Goal: Communication & Community: Answer question/provide support

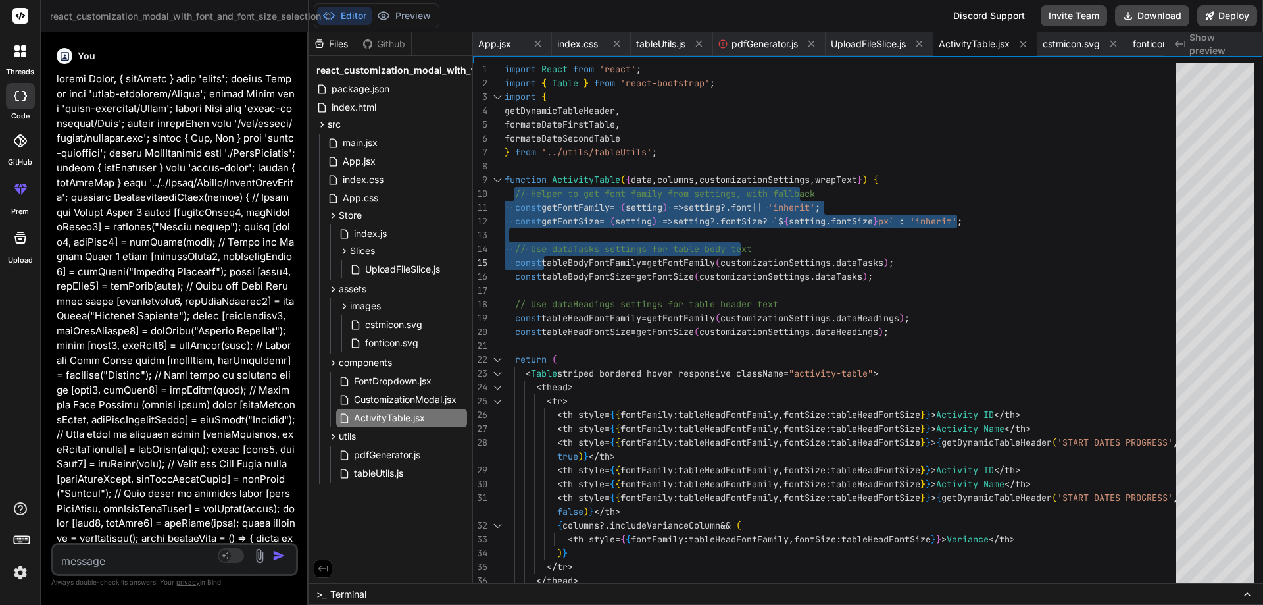
scroll to position [0, 241]
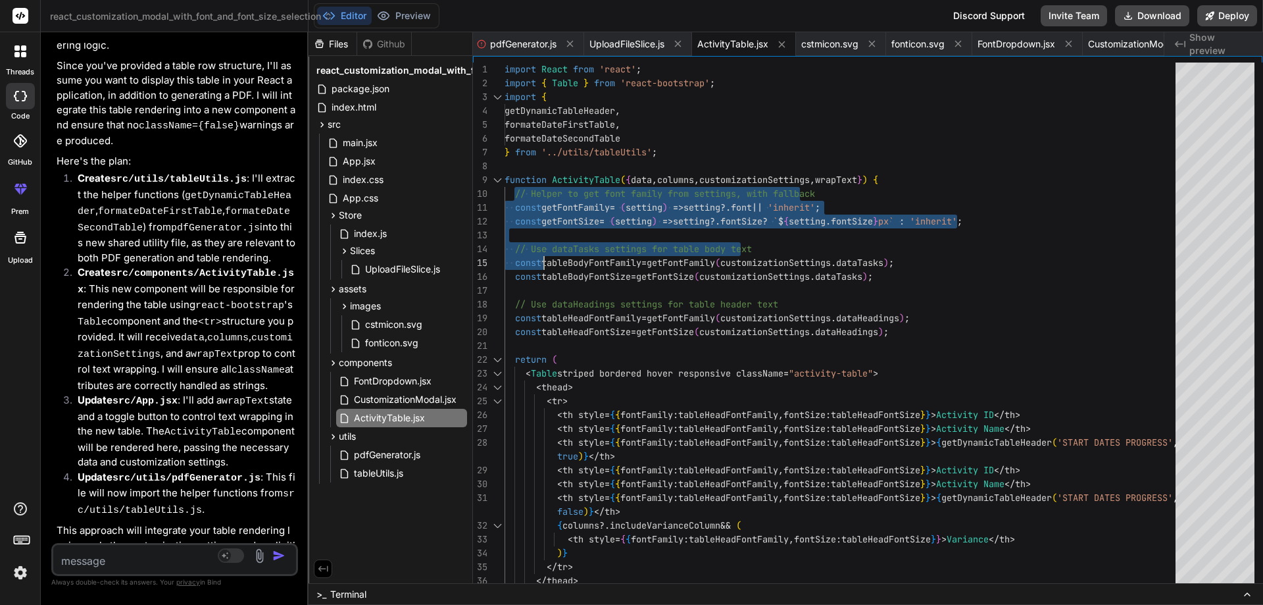
click at [152, 554] on textarea at bounding box center [154, 557] width 203 height 24
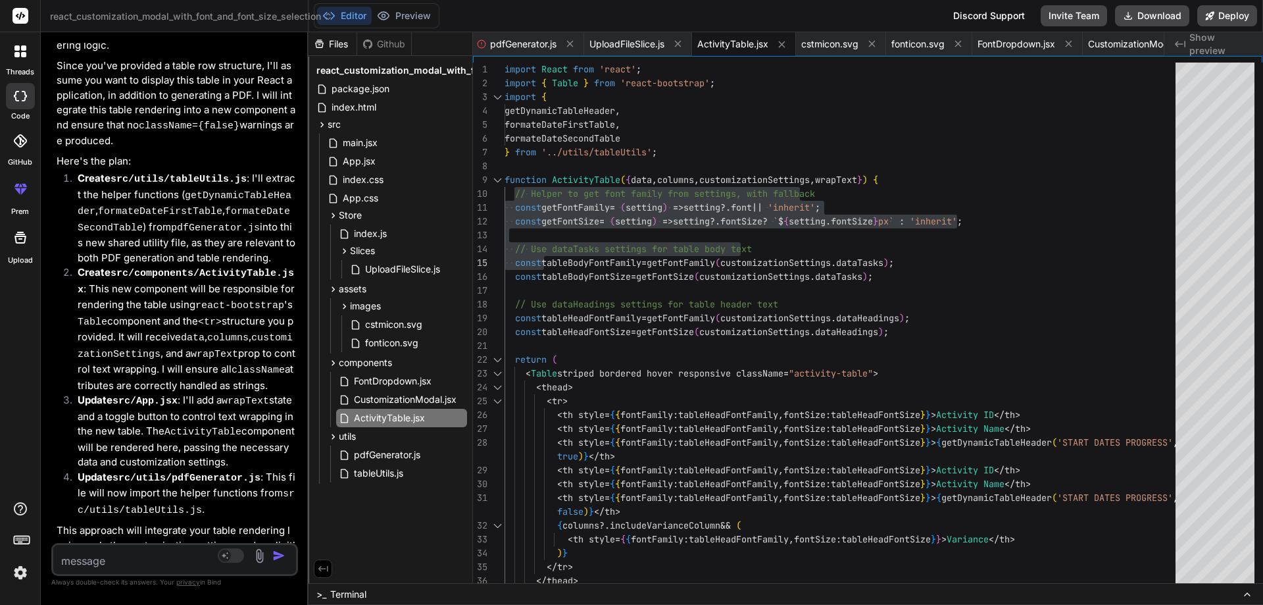
paste textarea "• Will work on create functionality to store all selected fonts with font size …"
type textarea "• Will work on create functionality to store all selected fonts with font size …"
type textarea "x"
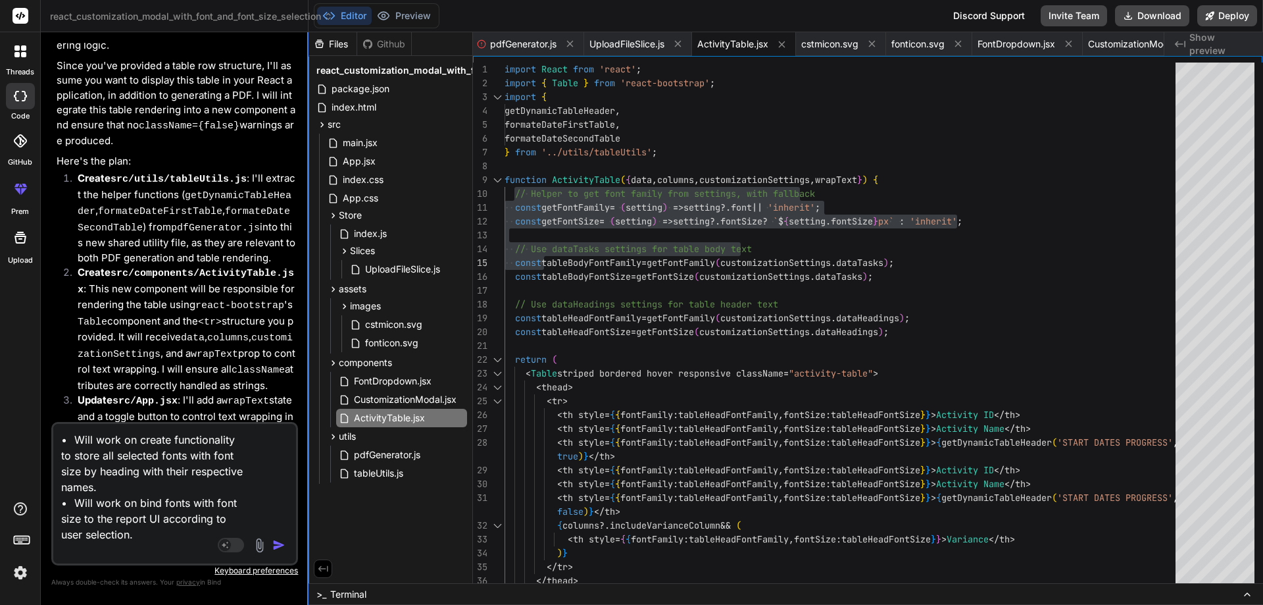
type textarea "• Will work on create functionality to store all selected fonts with font size …"
type textarea "x"
type textarea "// Helper to get font family from settings, with fallback const getFontFamily =…"
type textarea "x"
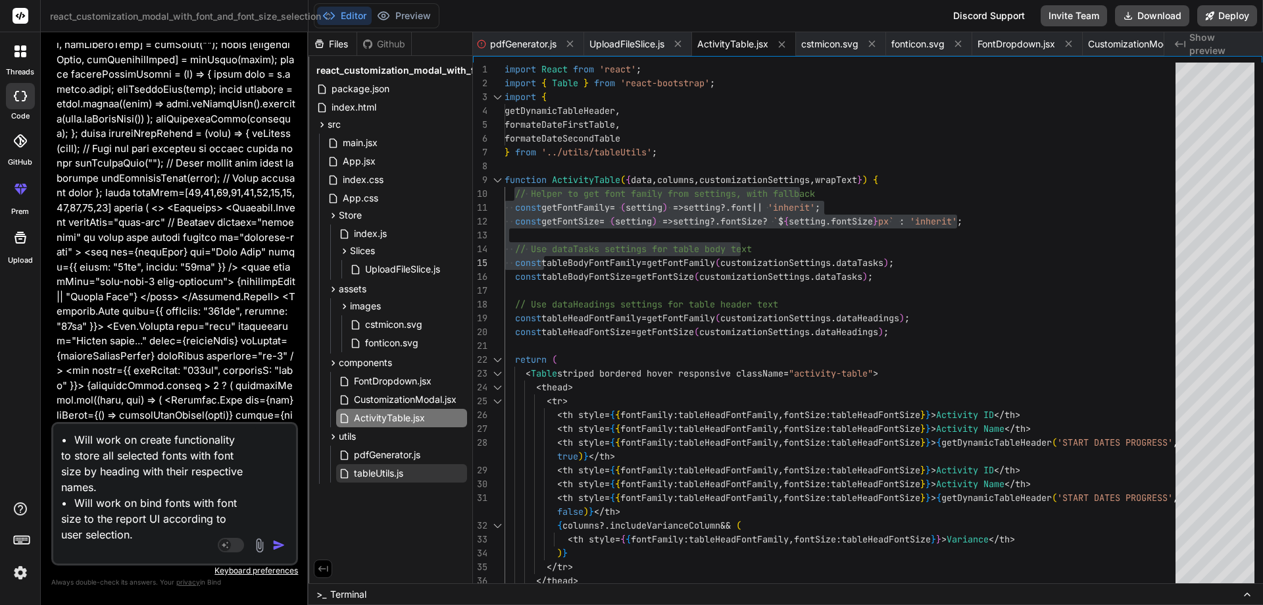
type textarea "// Helper to get font family from settings, with fallback const getFontFamily =…"
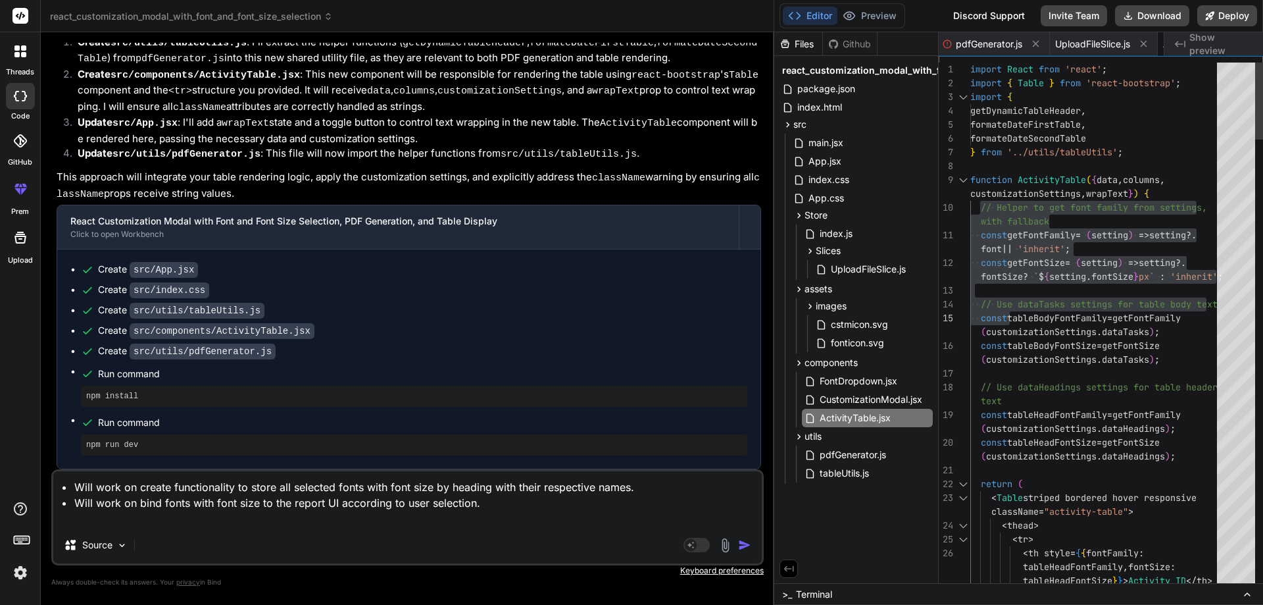
scroll to position [4428, 0]
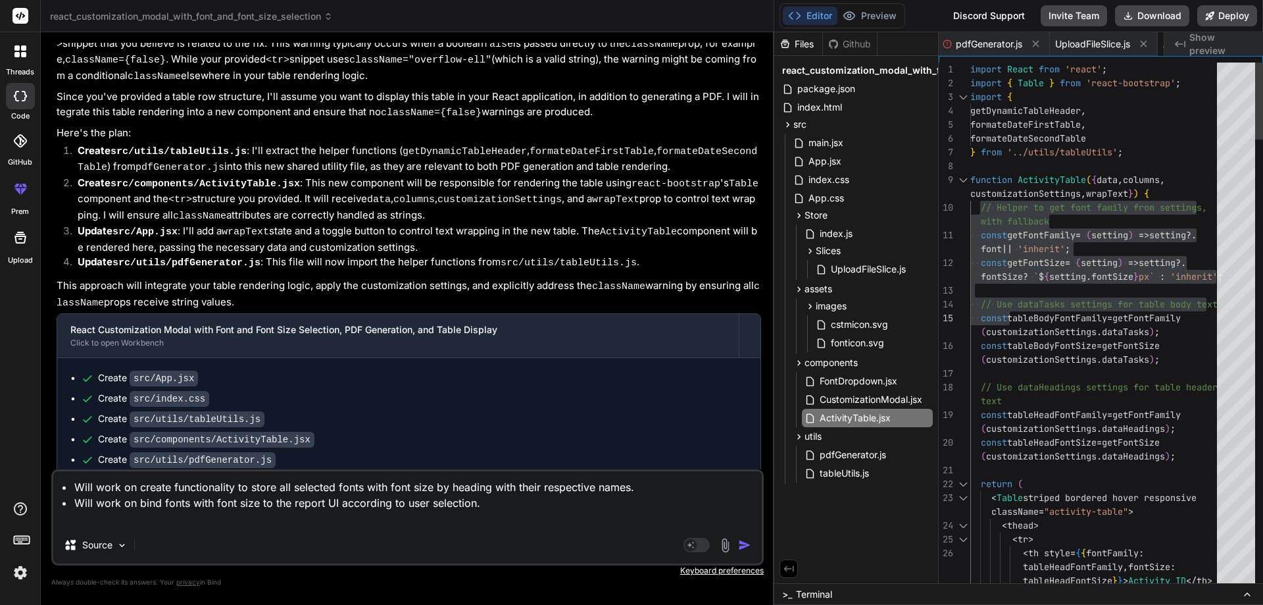
drag, startPoint x: 308, startPoint y: 480, endPoint x: 1263, endPoint y: 488, distance: 954.8
click at [1263, 488] on div "react_customization_modal_with_font_and_font_size_selection Created with Pixso.…" at bounding box center [652, 302] width 1223 height 605
click at [139, 518] on textarea "• Will work on create functionality to store all selected fonts with font size …" at bounding box center [407, 498] width 709 height 55
type textarea "x"
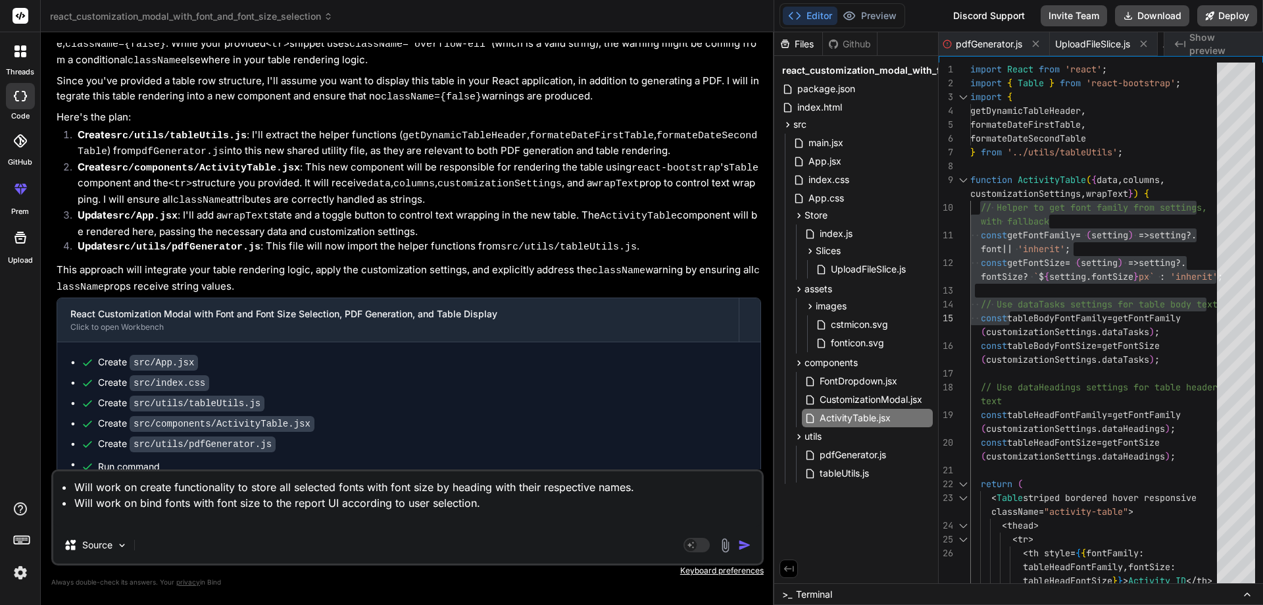
type textarea "• Will work on create functionality to store all selected fonts with font size …"
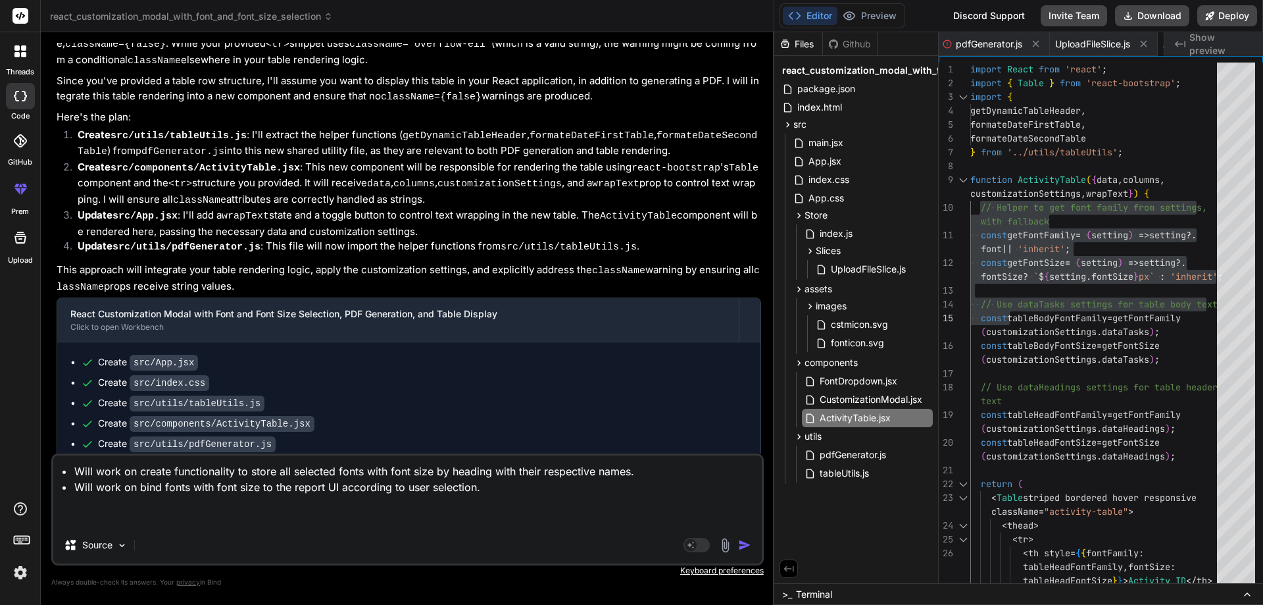
type textarea "x"
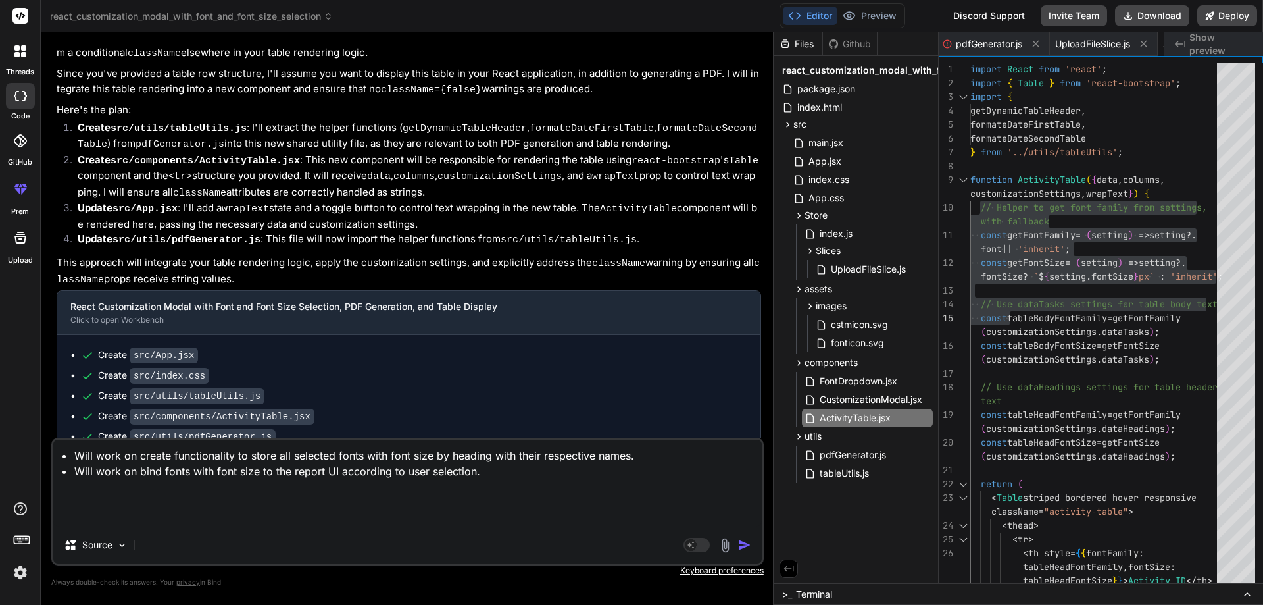
type textarea "• Will work on create functionality to store all selected fonts with font size …"
type textarea "x"
type textarea "• Will work on create functionality to store all selected fonts with font size …"
type textarea "x"
type textarea "• Will work on create functionality to store all selected fonts with font size …"
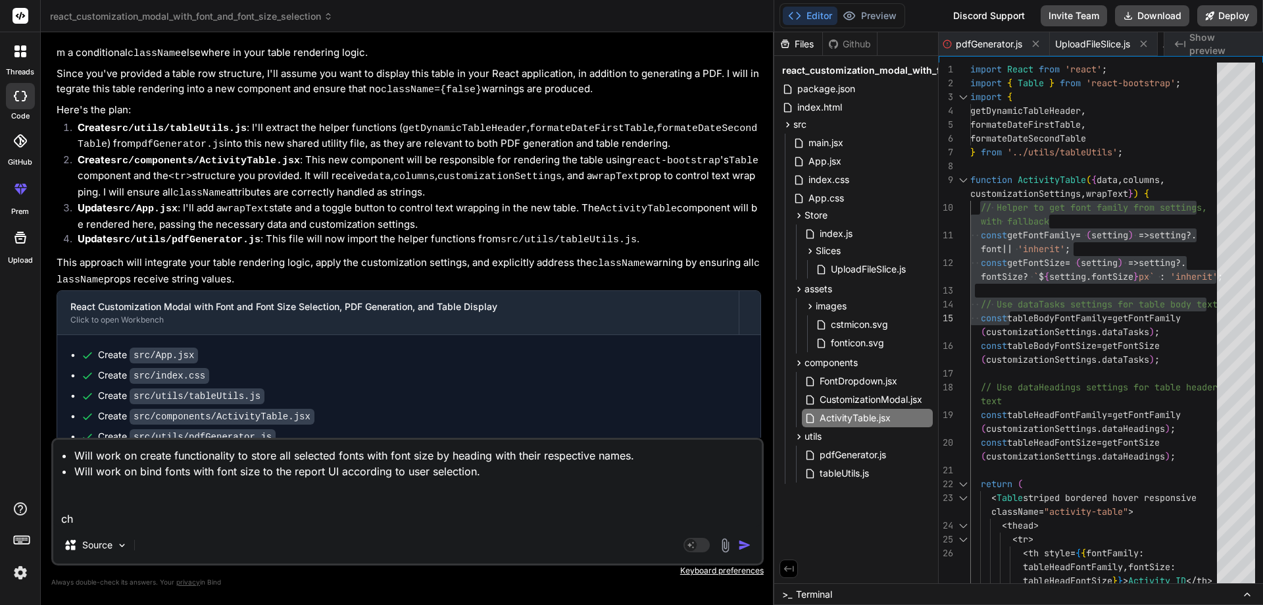
type textarea "x"
type textarea "• Will work on create functionality to store all selected fonts with font size …"
type textarea "x"
type textarea "• Will work on create functionality to store all selected fonts with font size …"
type textarea "x"
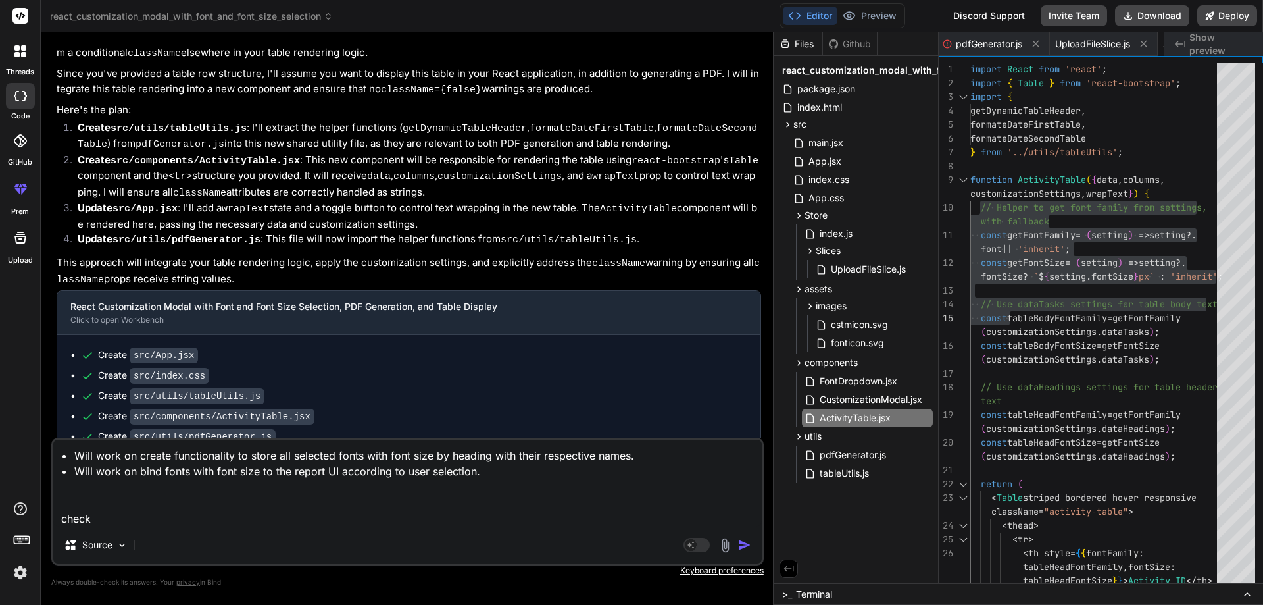
type textarea "• Will work on create functionality to store all selected fonts with font size …"
type textarea "x"
type textarea "• Will work on create functionality to store all selected fonts with font size …"
type textarea "x"
type textarea "• Will work on create functionality to store all selected fonts with font size …"
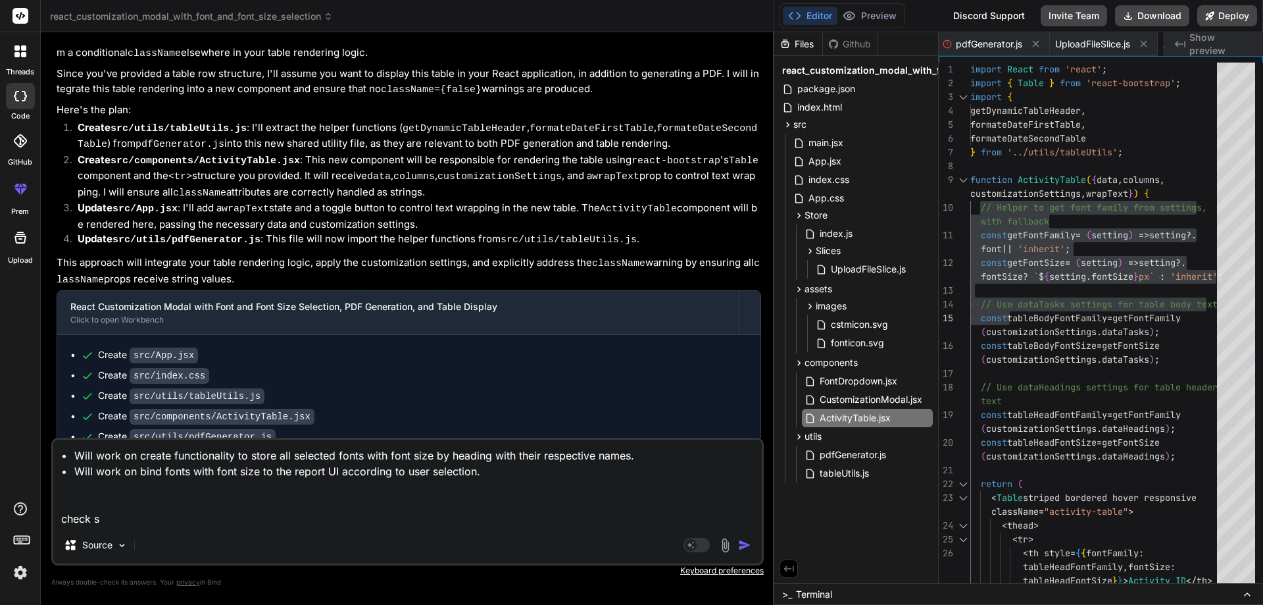
type textarea "x"
type textarea "• Will work on create functionality to store all selected fonts with font size …"
type textarea "x"
type textarea "• Will work on create functionality to store all selected fonts with font size …"
type textarea "x"
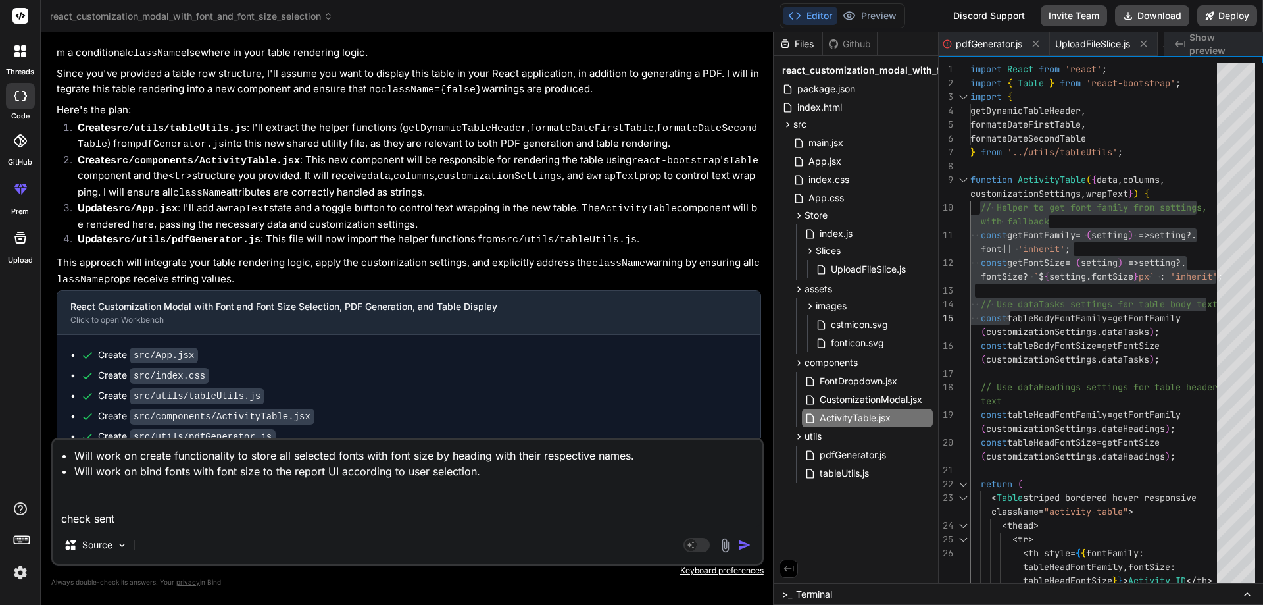
type textarea "• Will work on create functionality to store all selected fonts with font size …"
type textarea "x"
type textarea "• Will work on create functionality to store all selected fonts with font size …"
type textarea "x"
type textarea "• Will work on create functionality to store all selected fonts with font size …"
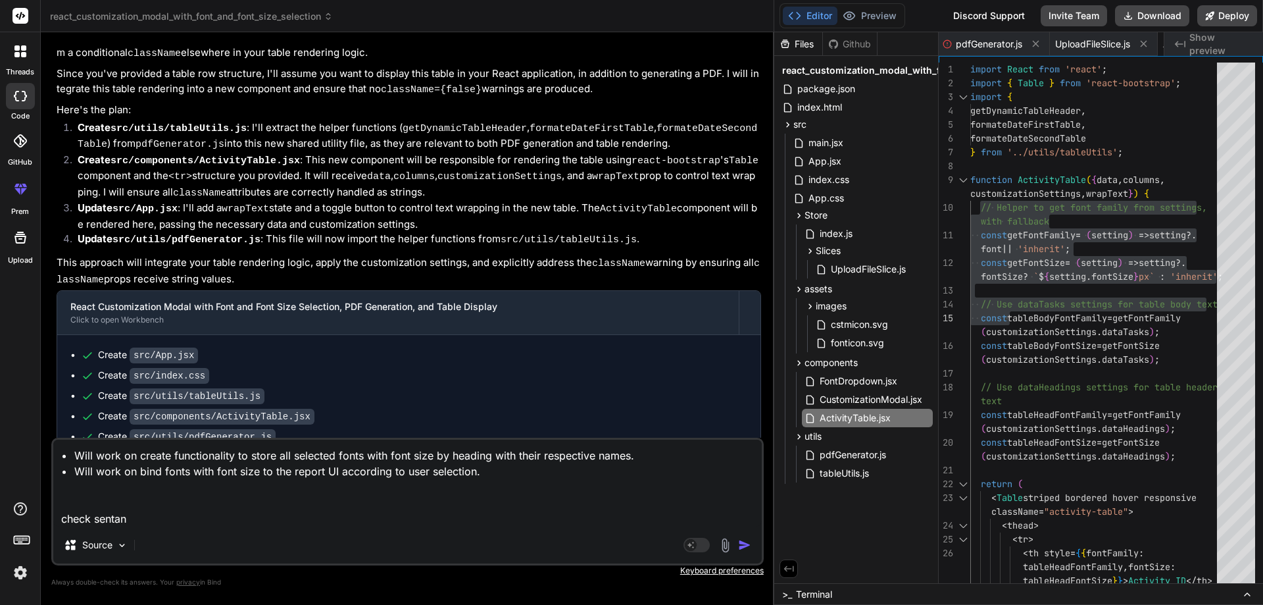
type textarea "x"
type textarea "• Will work on create functionality to store all selected fonts with font size …"
type textarea "x"
type textarea "• Will work on create functionality to store all selected fonts with font size …"
type textarea "x"
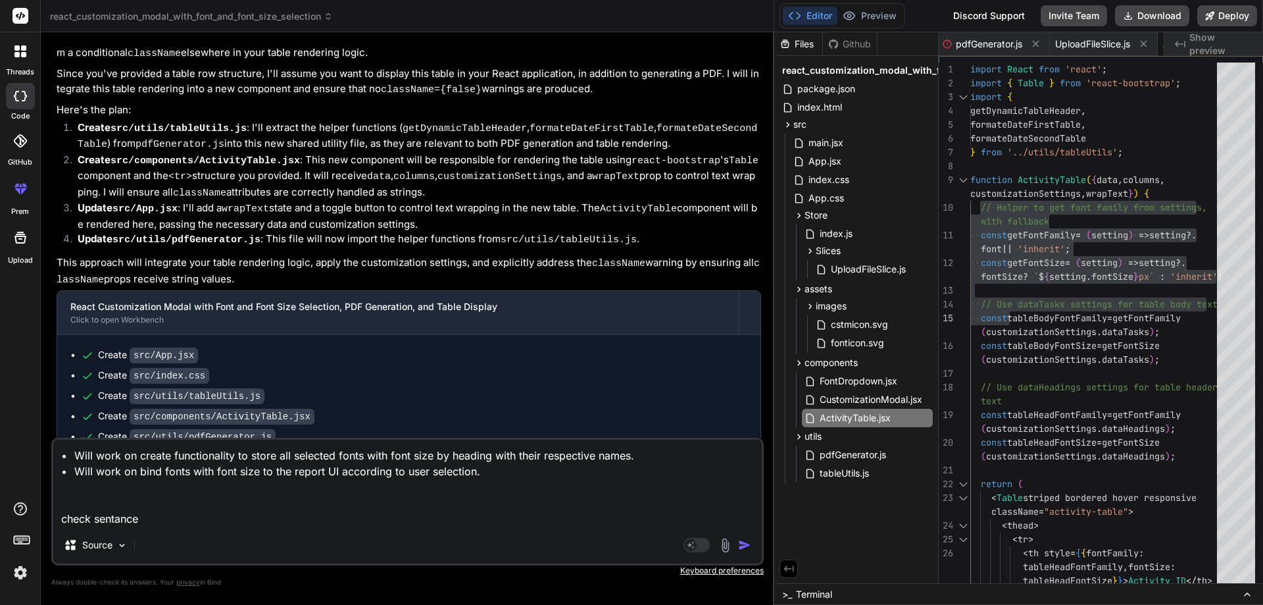
type textarea "• Will work on create functionality to store all selected fonts with font size …"
type textarea "x"
type textarea "• Will work on create functionality to store all selected fonts with font size …"
type textarea "x"
type textarea "• Will work on create functionality to store all selected fonts with font size …"
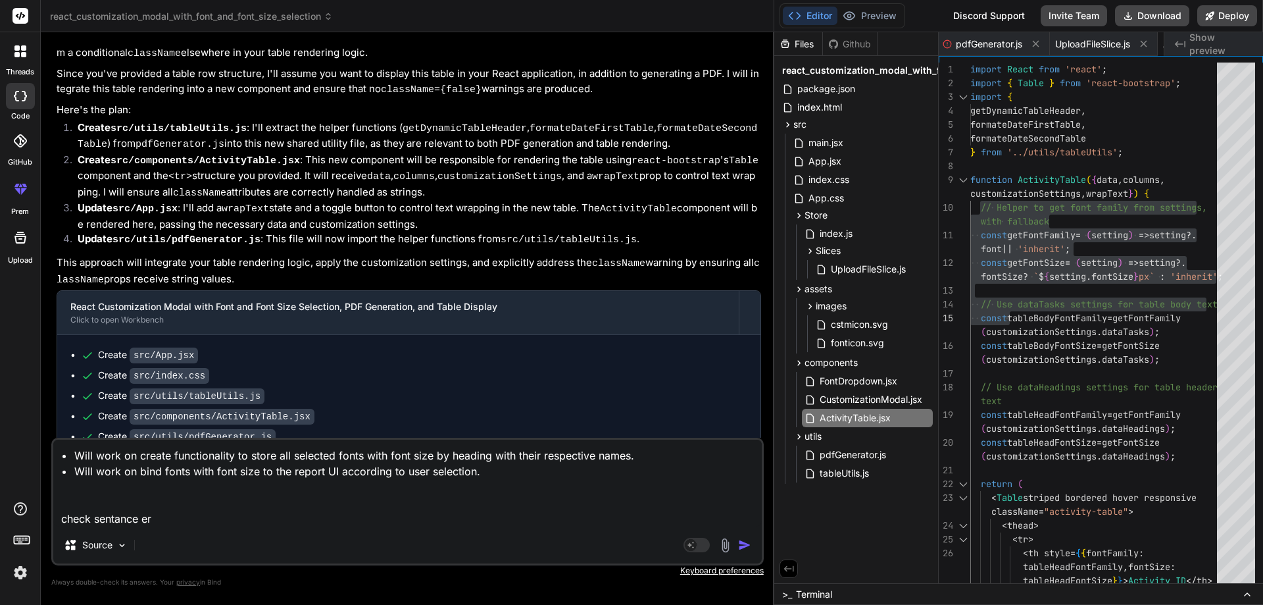
type textarea "x"
type textarea "• Will work on create functionality to store all selected fonts with font size …"
type textarea "x"
type textarea "• Will work on create functionality to store all selected fonts with font size …"
type textarea "x"
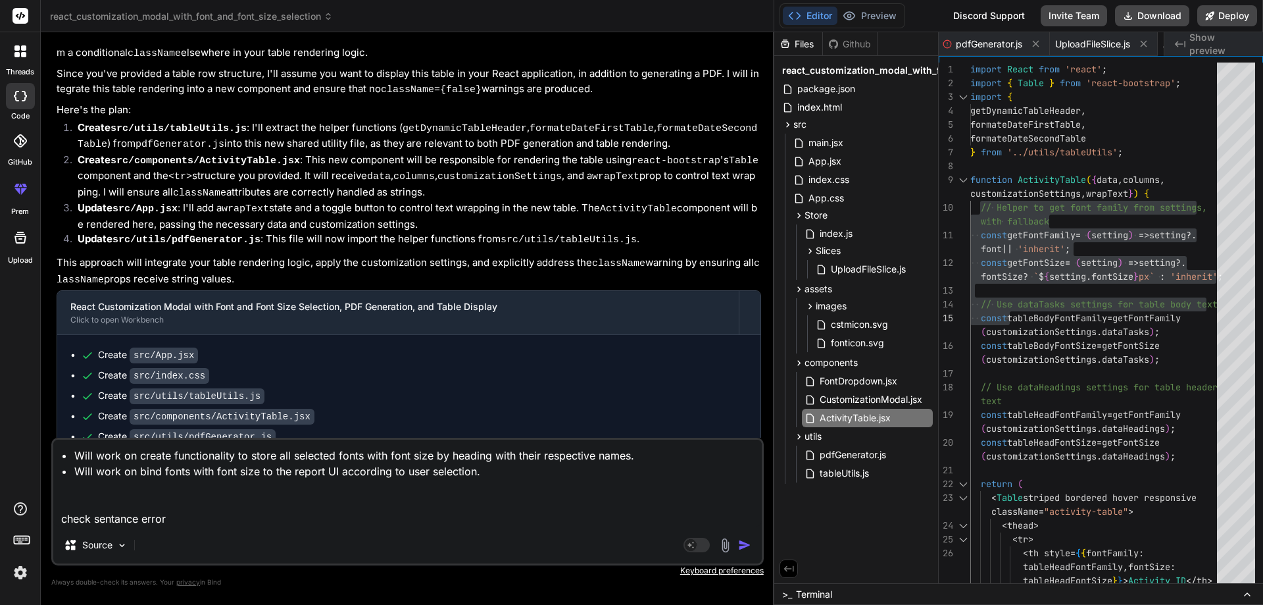
type textarea "• Will work on create functionality to store all selected fonts with font size …"
type textarea "x"
type textarea "• Will work on create functionality to store all selected fonts with font size …"
type textarea "x"
type textarea "• Will work on create functionality to store all selected fonts with font size …"
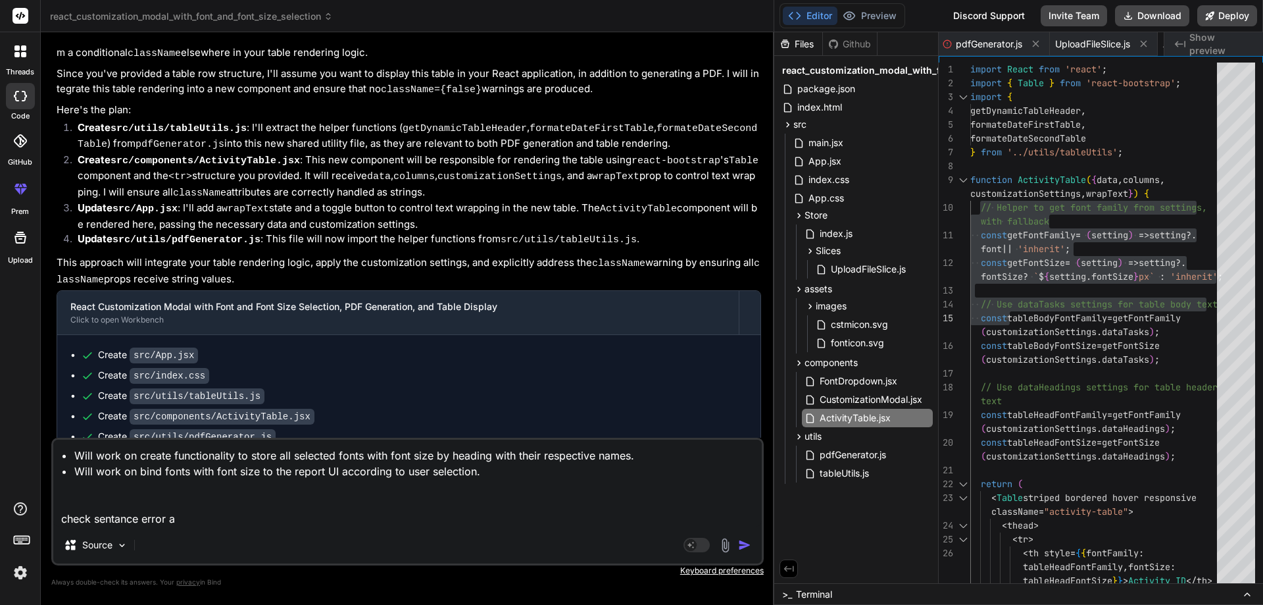
type textarea "x"
type textarea "• Will work on create functionality to store all selected fonts with font size …"
type textarea "x"
type textarea "• Will work on create functionality to store all selected fonts with font size …"
type textarea "x"
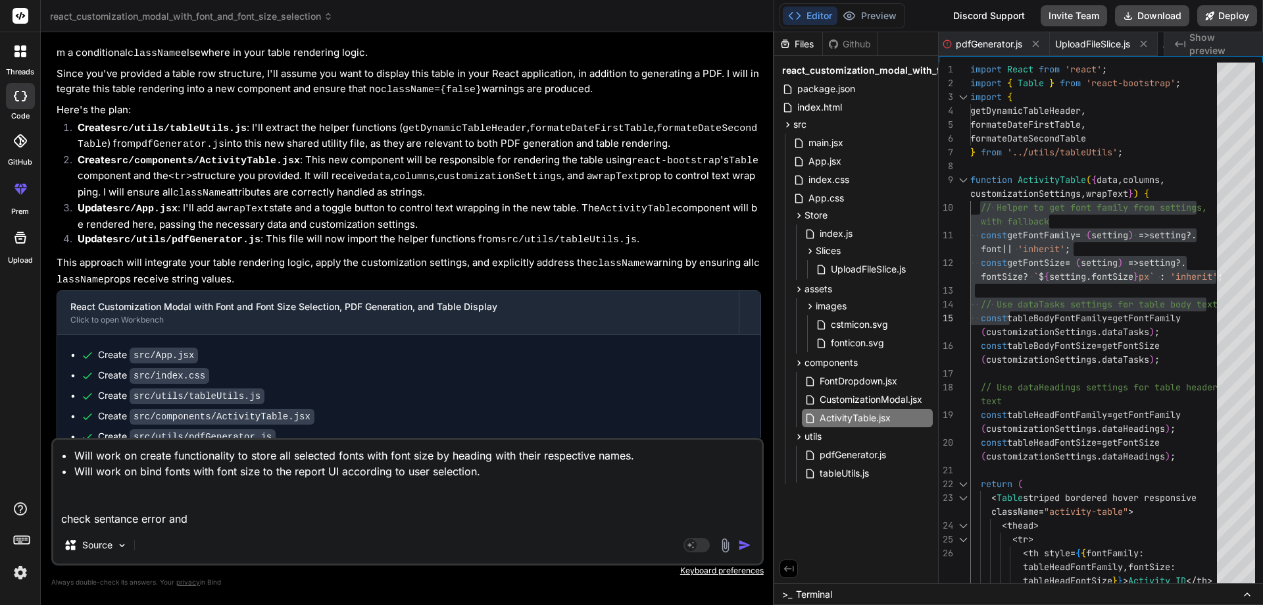
type textarea "• Will work on create functionality to store all selected fonts with font size …"
type textarea "x"
type textarea "• Will work on create functionality to store all selected fonts with font size …"
type textarea "x"
type textarea "• Will work on create functionality to store all selected fonts with font size …"
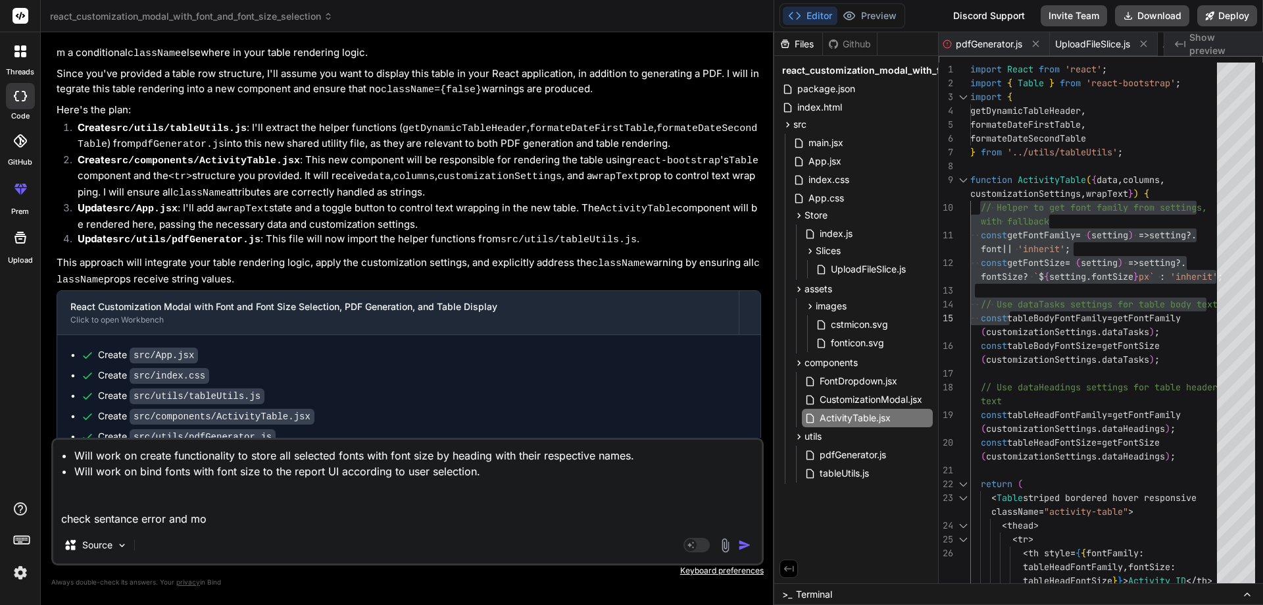
type textarea "x"
type textarea "• Will work on create functionality to store all selected fonts with font size …"
type textarea "x"
type textarea "• Will work on create functionality to store all selected fonts with font size …"
type textarea "x"
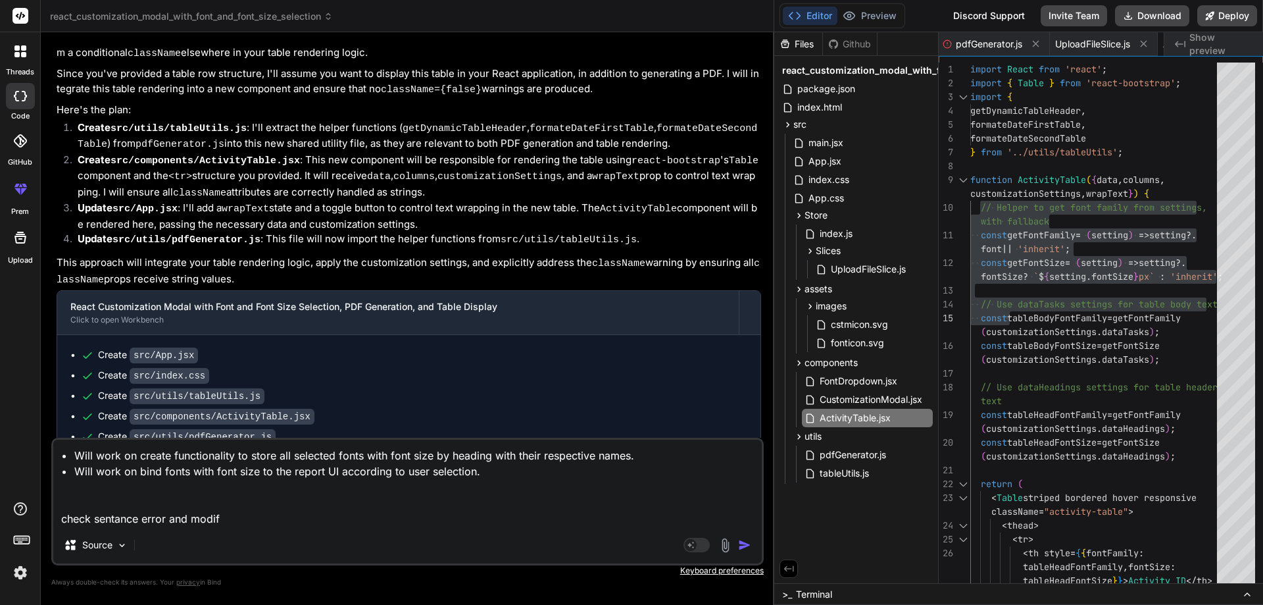
type textarea "• Will work on create functionality to store all selected fonts with font size …"
type textarea "x"
type textarea "• Will work on create functionality to store all selected fonts with font size …"
type textarea "x"
type textarea "• Will work on create functionality to store all selected fonts with font size …"
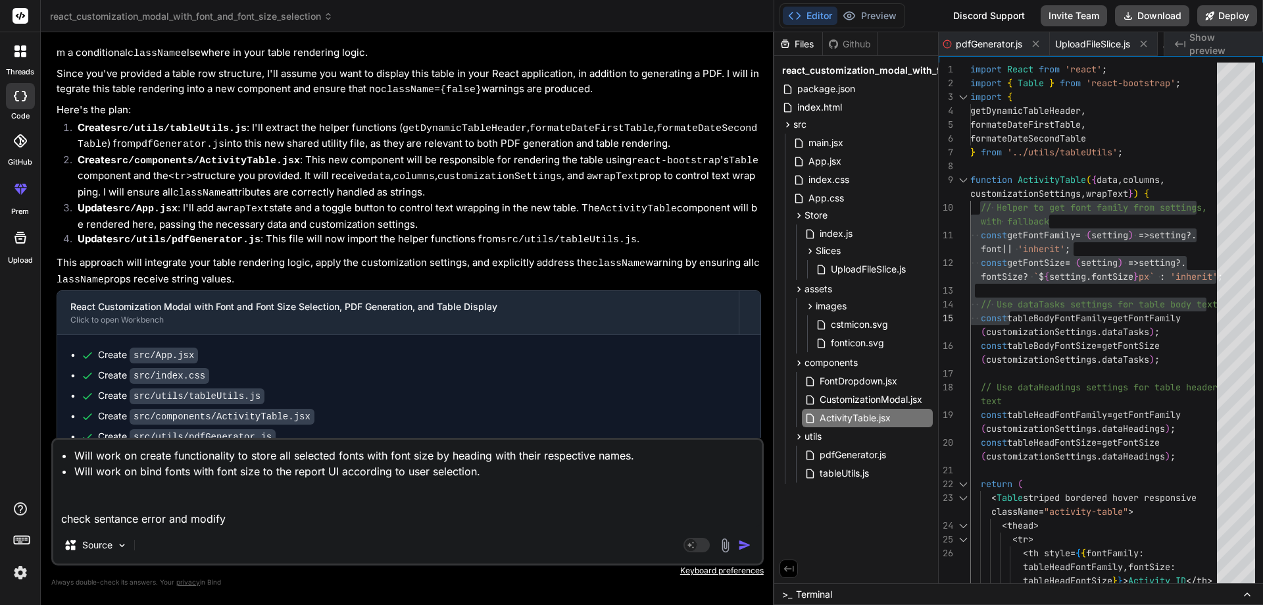
type textarea "x"
type textarea "• Will work on create functionality to store all selected fonts with font size …"
type textarea "x"
type textarea "• Will work on create functionality to store all selected fonts with font size …"
type textarea "x"
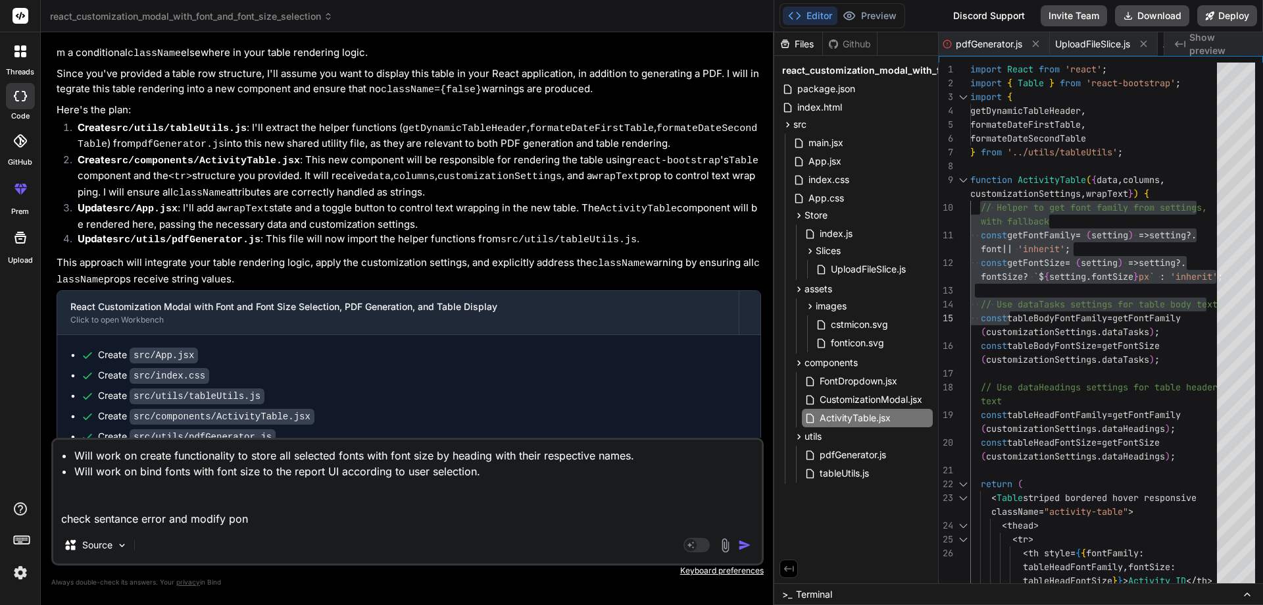
type textarea "• Will work on create functionality to store all selected fonts with font size …"
type textarea "x"
type textarea "• Will work on create functionality to store all selected fonts with font size …"
type textarea "x"
type textarea "• Will work on create functionality to store all selected fonts with font size …"
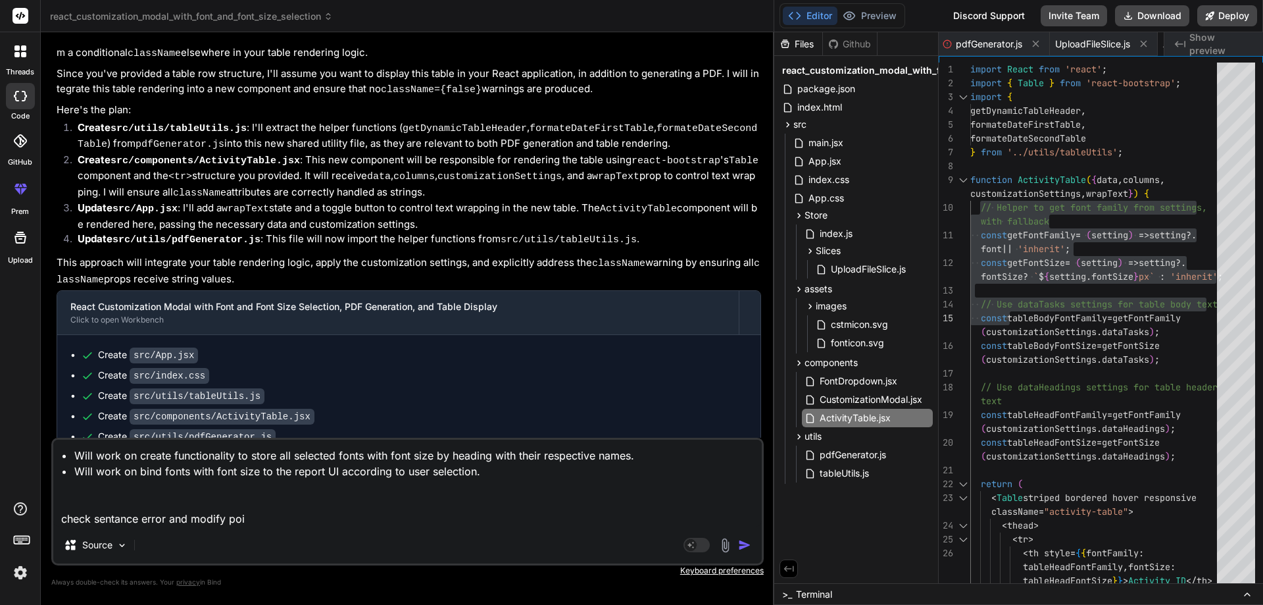
type textarea "x"
type textarea "• Will work on create functionality to store all selected fonts with font size …"
type textarea "x"
type textarea "• Will work on create functionality to store all selected fonts with font size …"
type textarea "x"
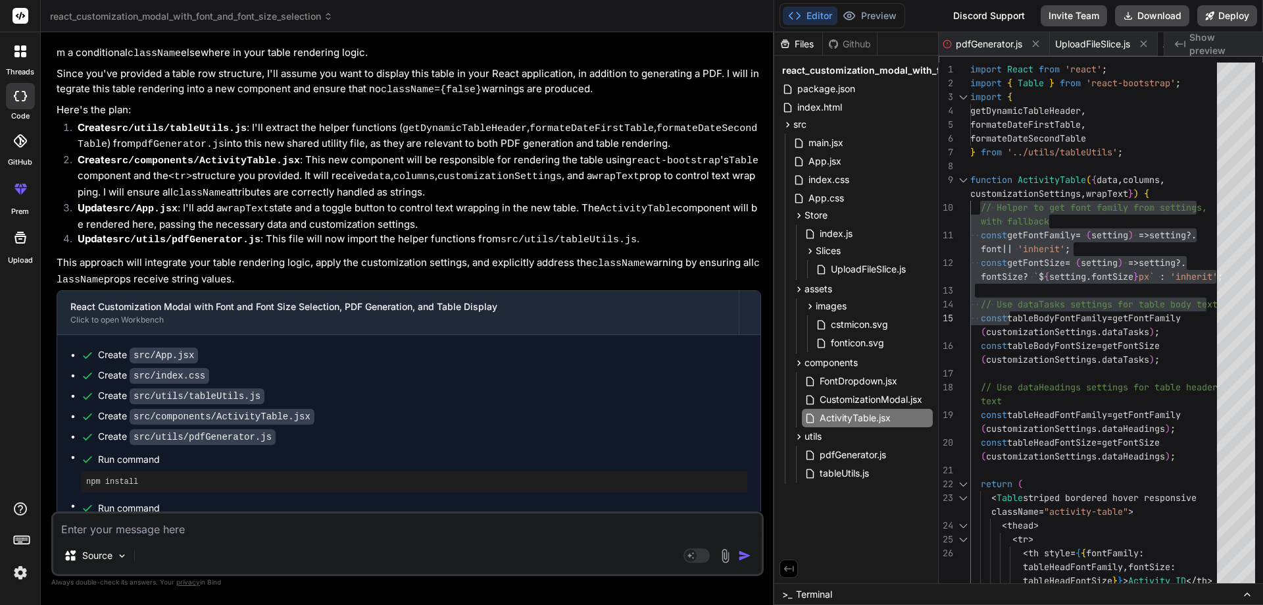
scroll to position [4537, 0]
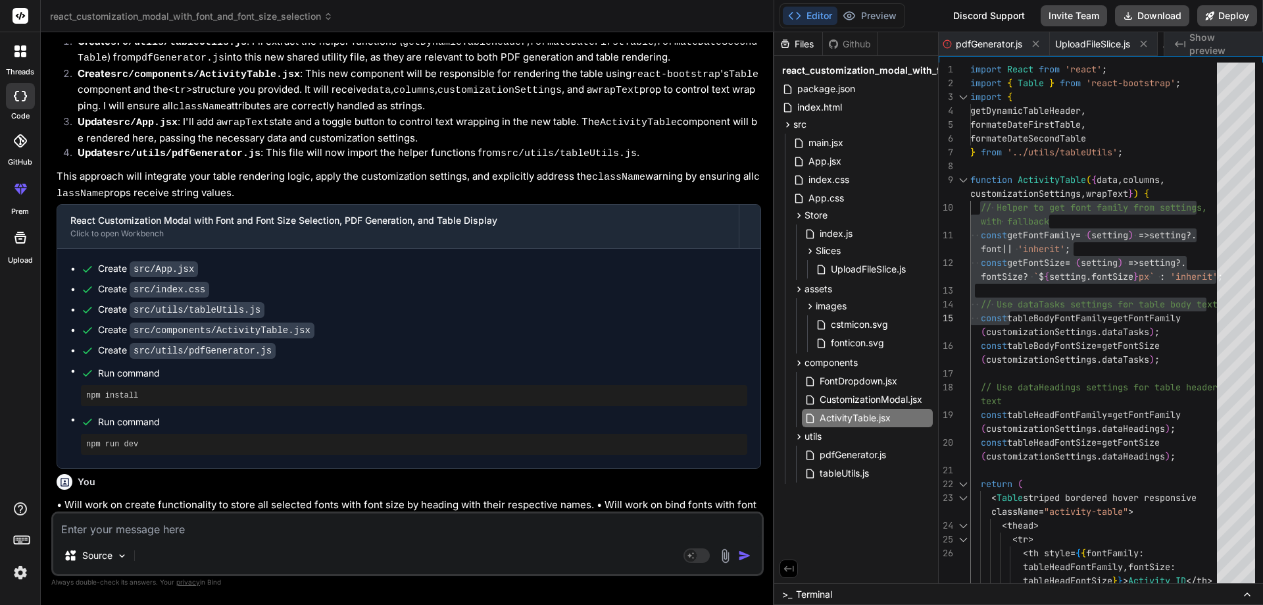
type textarea "x"
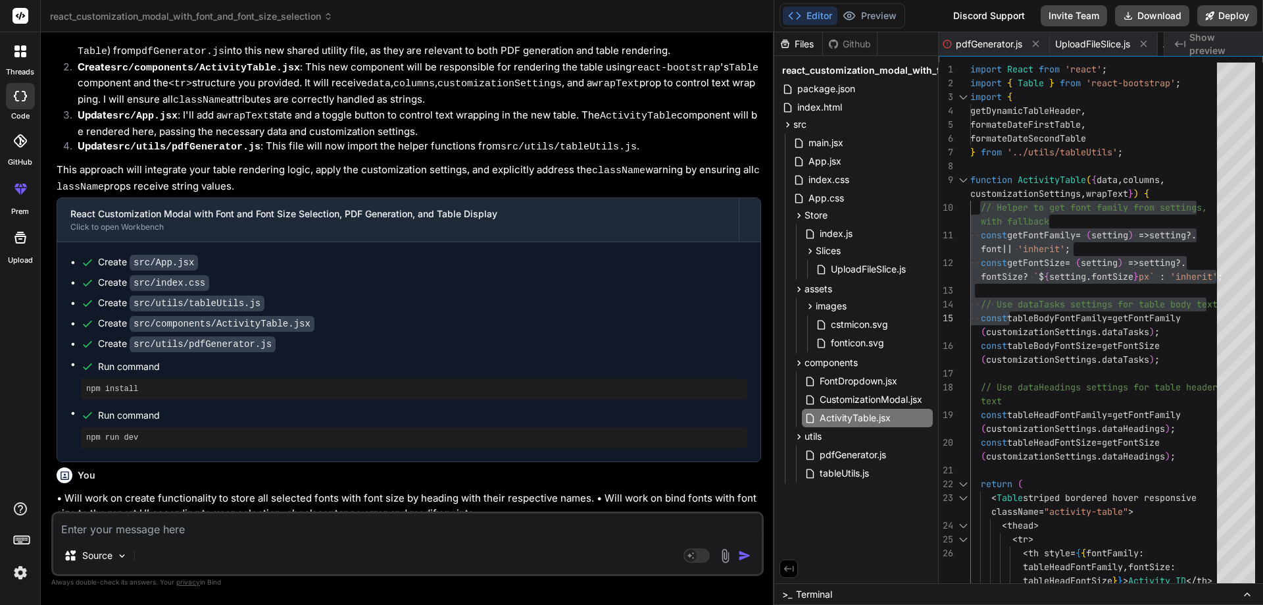
scroll to position [4545, 0]
drag, startPoint x: 481, startPoint y: 503, endPoint x: 64, endPoint y: 488, distance: 417.4
click at [64, 590] on ul "Implement functionality to store all selected font families and sizes, categori…" at bounding box center [409, 605] width 705 height 30
copy ul "Implement functionality to store all selected font families and sizes, categori…"
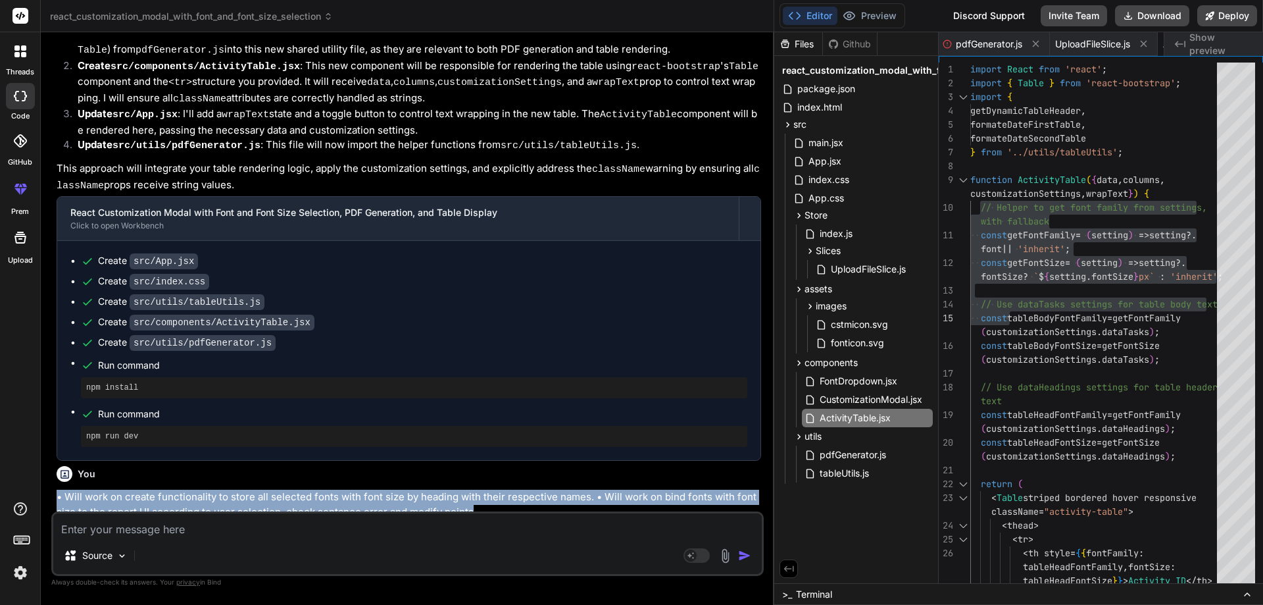
drag, startPoint x: 485, startPoint y: 402, endPoint x: 43, endPoint y: 393, distance: 441.6
click at [43, 393] on div "Bind AI Web Search Created with Pixso. Code Generator You Bind AI I see you've …" at bounding box center [408, 318] width 734 height 572
copy p "• Will work on create functionality to store all selected fonts with font size …"
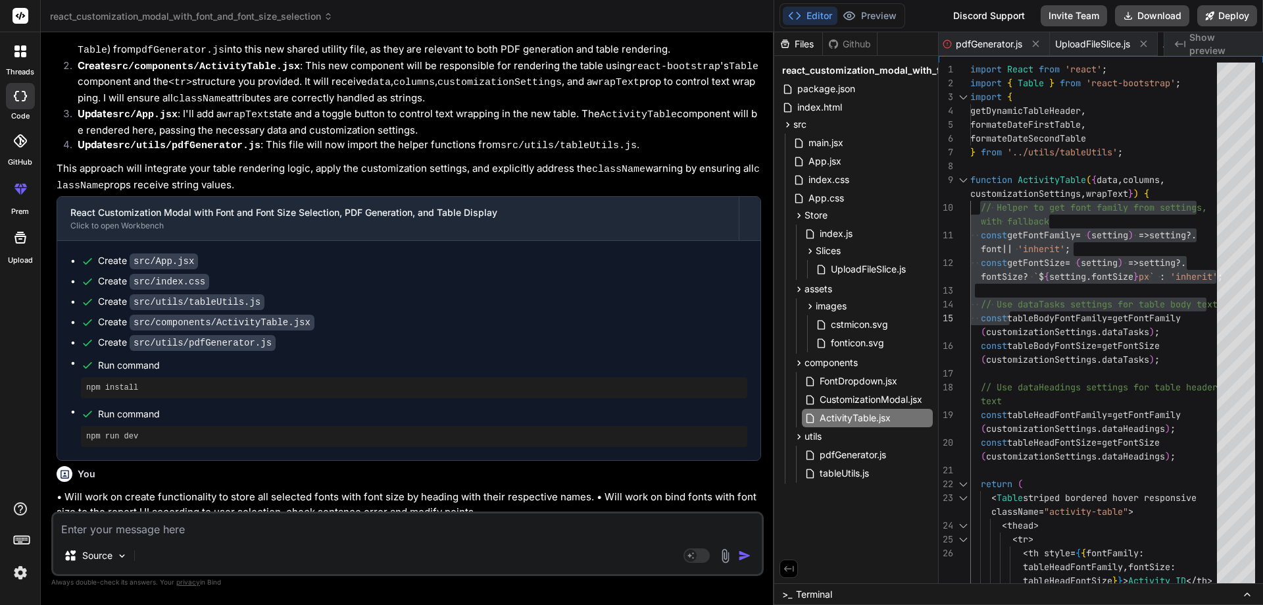
click at [122, 530] on textarea at bounding box center [407, 525] width 709 height 24
paste textarea "• Will work on create functionality to store all selected fonts with font size …"
type textarea "• Will work on create functionality to store all selected fonts with font size …"
type textarea "x"
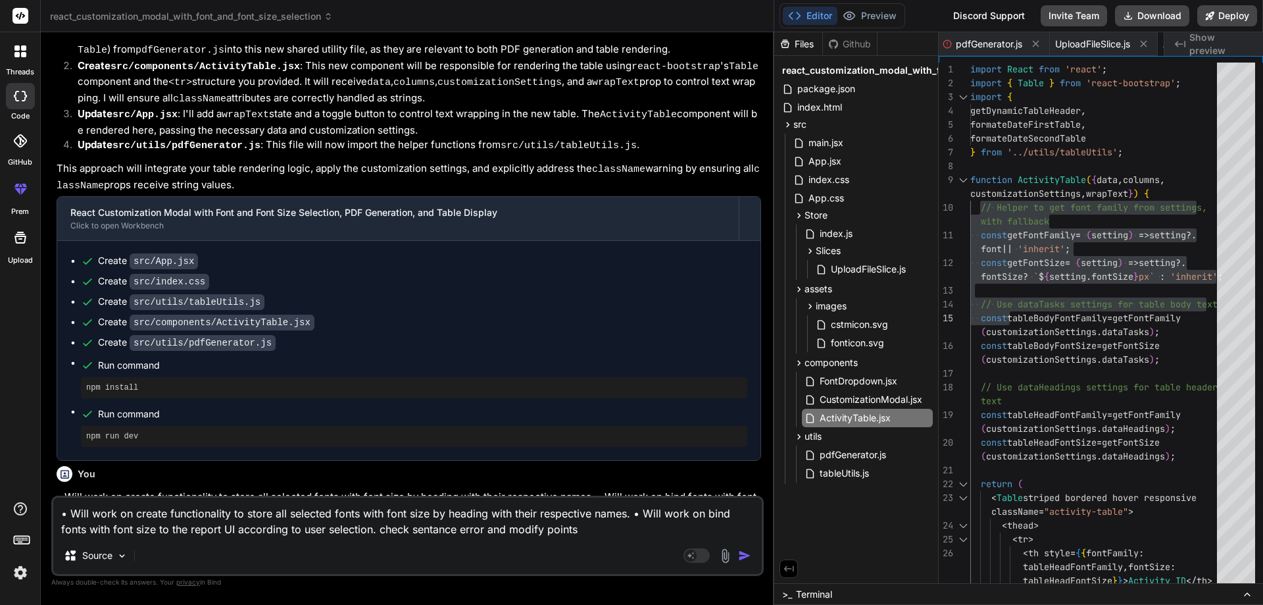
type textarea "• Will work on create functionality to store all selected fonts with font size …"
click at [747, 553] on img "button" at bounding box center [744, 555] width 13 height 13
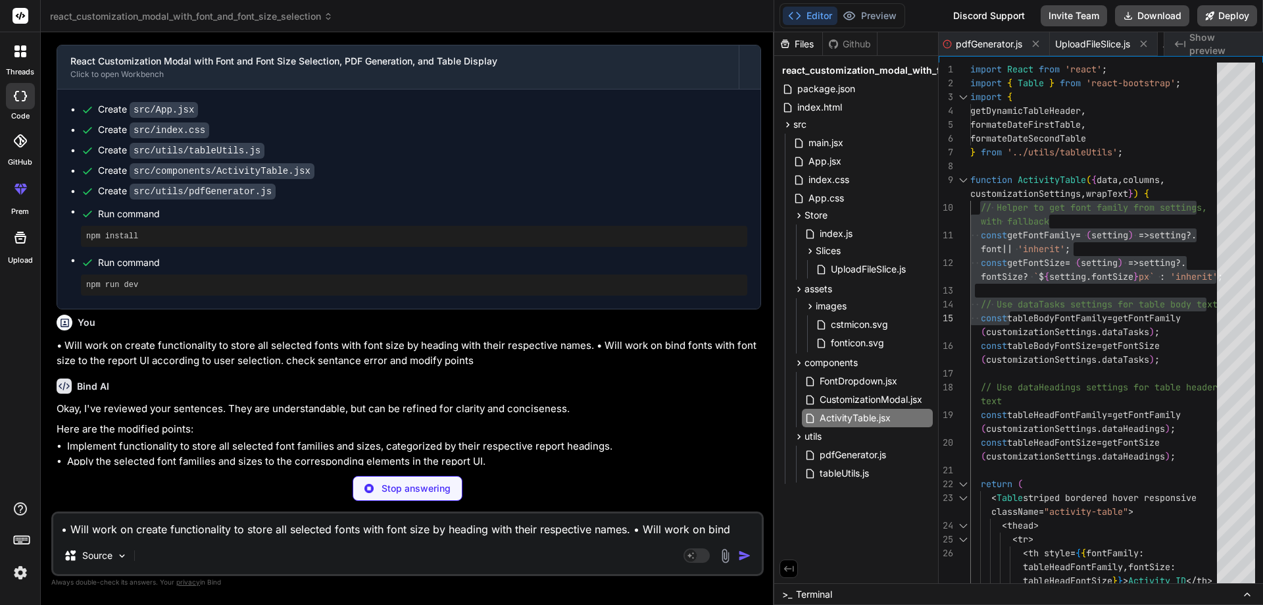
scroll to position [4696, 0]
type textarea "x"
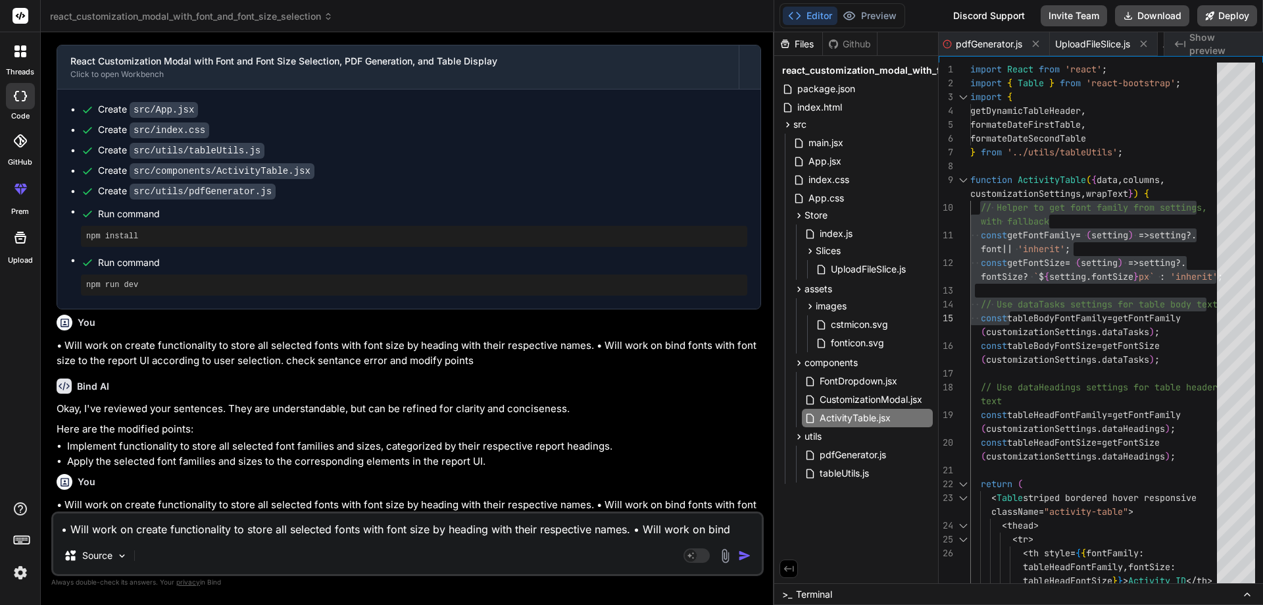
scroll to position [4704, 0]
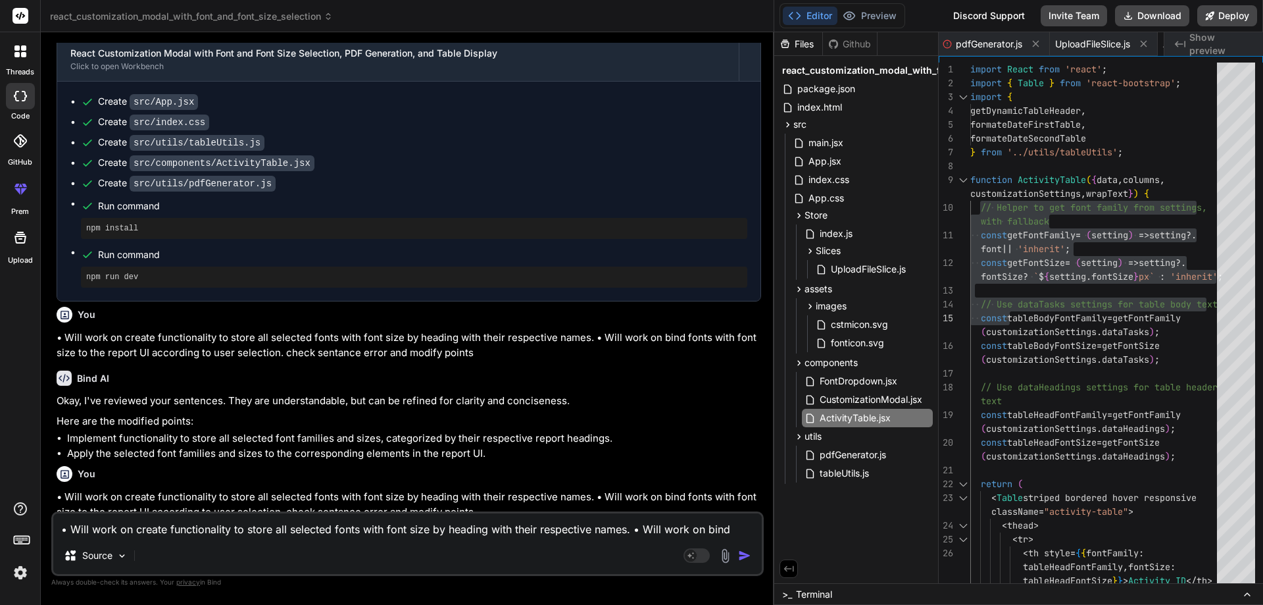
drag, startPoint x: 604, startPoint y: 488, endPoint x: 70, endPoint y: 492, distance: 534.3
click at [70, 590] on li "Implement functionality to store all selected font families and sizes, categori…" at bounding box center [414, 597] width 694 height 15
copy li "mplement functionality to store all selected font families and sizes, categoriz…"
click at [484, 604] on li "Apply the selected font families and sizes to the corresponding elements in the…" at bounding box center [414, 612] width 694 height 15
drag, startPoint x: 488, startPoint y: 504, endPoint x: 72, endPoint y: 501, distance: 415.9
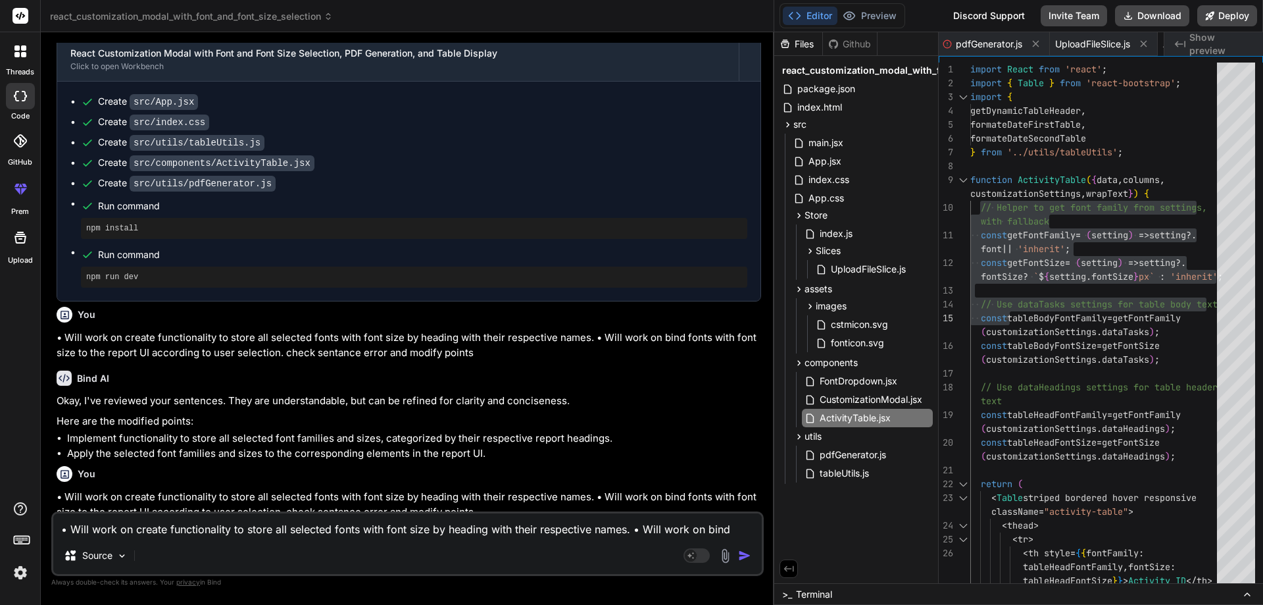
click at [72, 604] on li "Apply the selected font families and sizes to the corresponding elements in the…" at bounding box center [414, 612] width 694 height 15
copy li "pply the selected font families and sizes to the corresponding elements in the …"
click at [217, 531] on textarea "• Will work on create functionality to store all selected fonts with font size …" at bounding box center [407, 525] width 709 height 24
paste textarea "• Worked on implemented font binding fonts with font size to the report UI base…"
type textarea "• Worked on implemented font binding fonts with font size to the report UI base…"
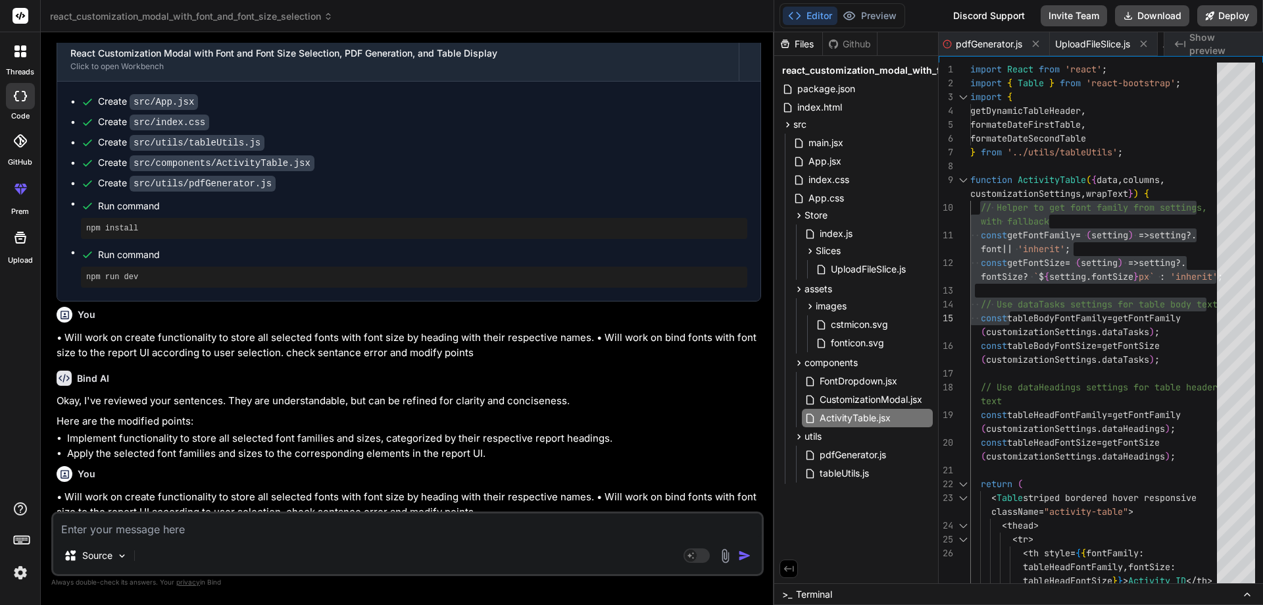
type textarea "x"
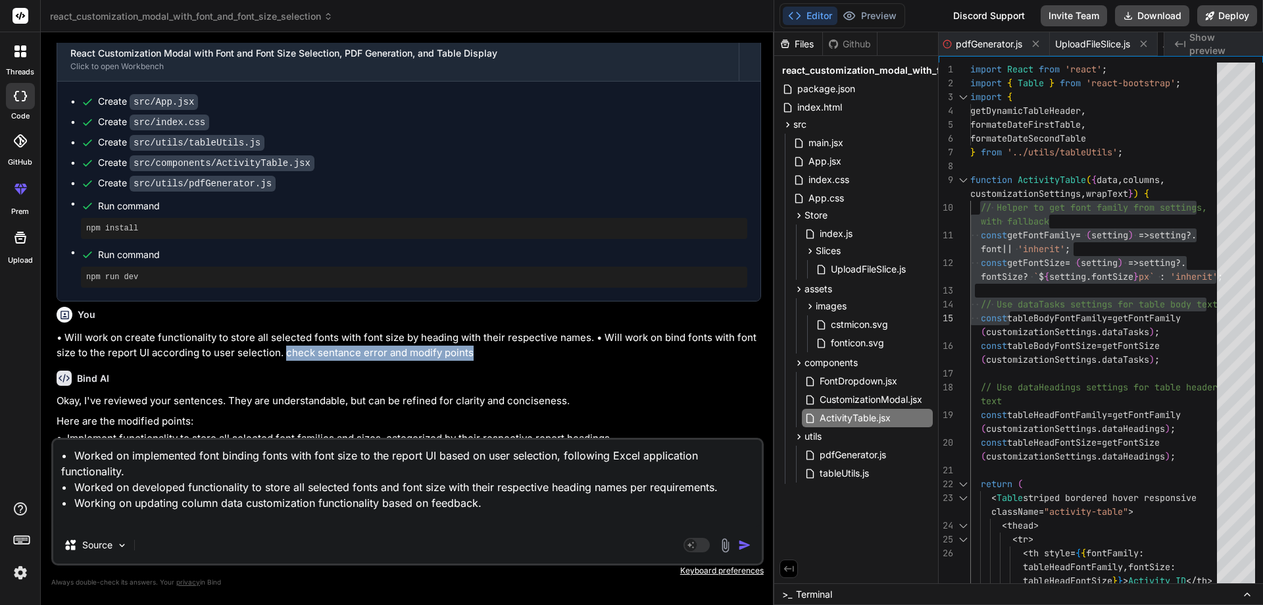
drag, startPoint x: 478, startPoint y: 243, endPoint x: 275, endPoint y: 245, distance: 203.3
click at [275, 330] on p "• Will work on create functionality to store all selected fonts with font size …" at bounding box center [409, 345] width 705 height 30
copy p "check sentance error and modify points"
click at [138, 520] on textarea "• Worked on implemented font binding fonts with font size to the report UI base…" at bounding box center [407, 483] width 709 height 87
paste textarea "check sentance error and modify points"
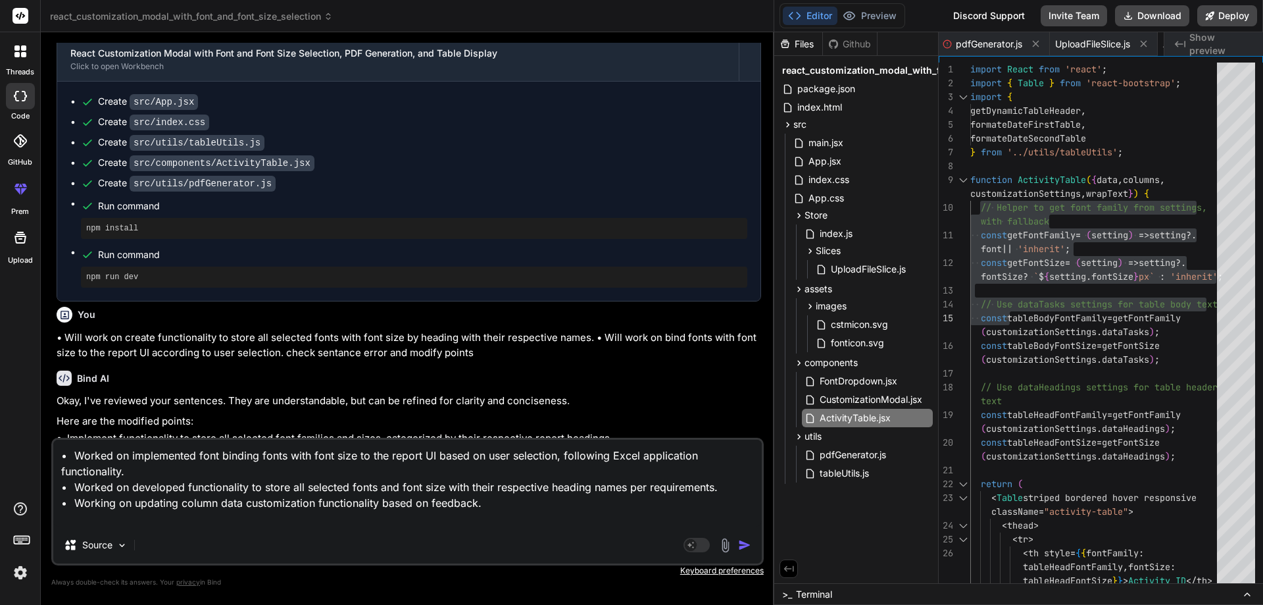
type textarea "• Worked on implemented font binding fonts with font size to the report UI base…"
type textarea "x"
type textarea "• Worked on implemented font binding fonts with font size to the report UI base…"
click at [743, 547] on img "button" at bounding box center [744, 544] width 13 height 13
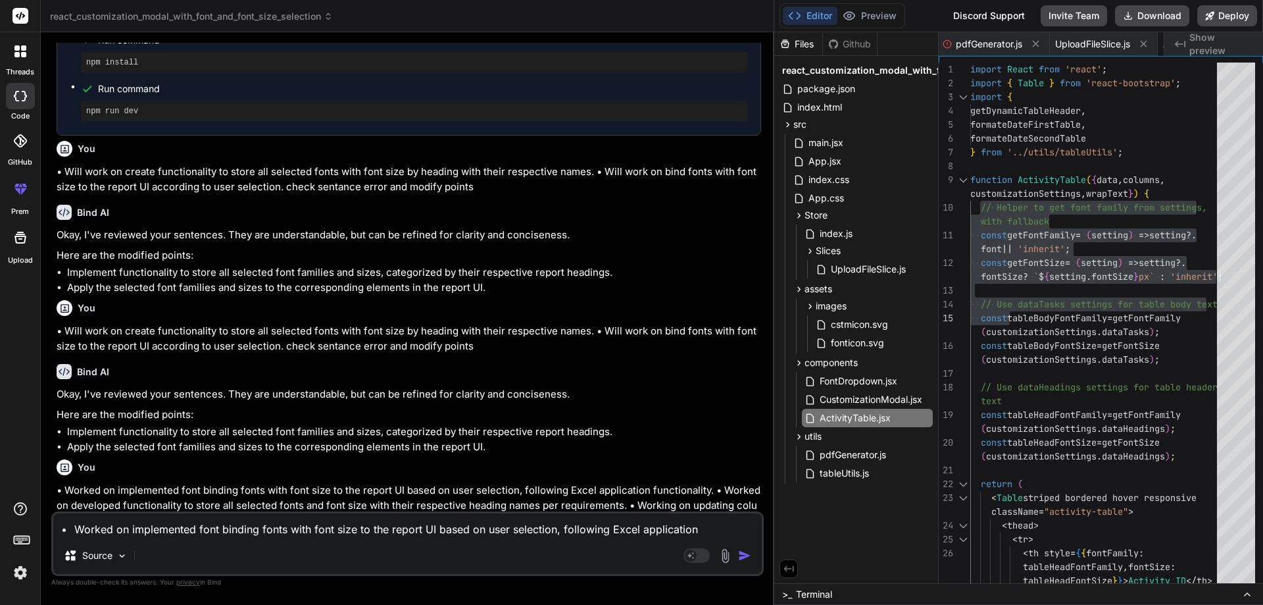
scroll to position [4870, 0]
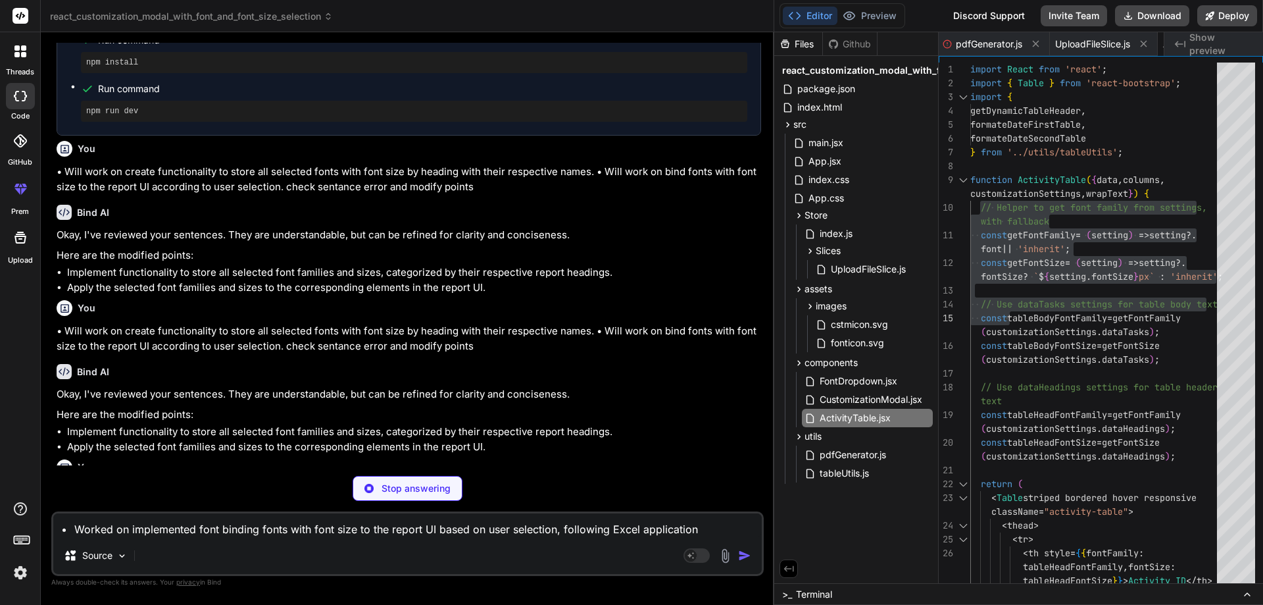
type textarea "x"
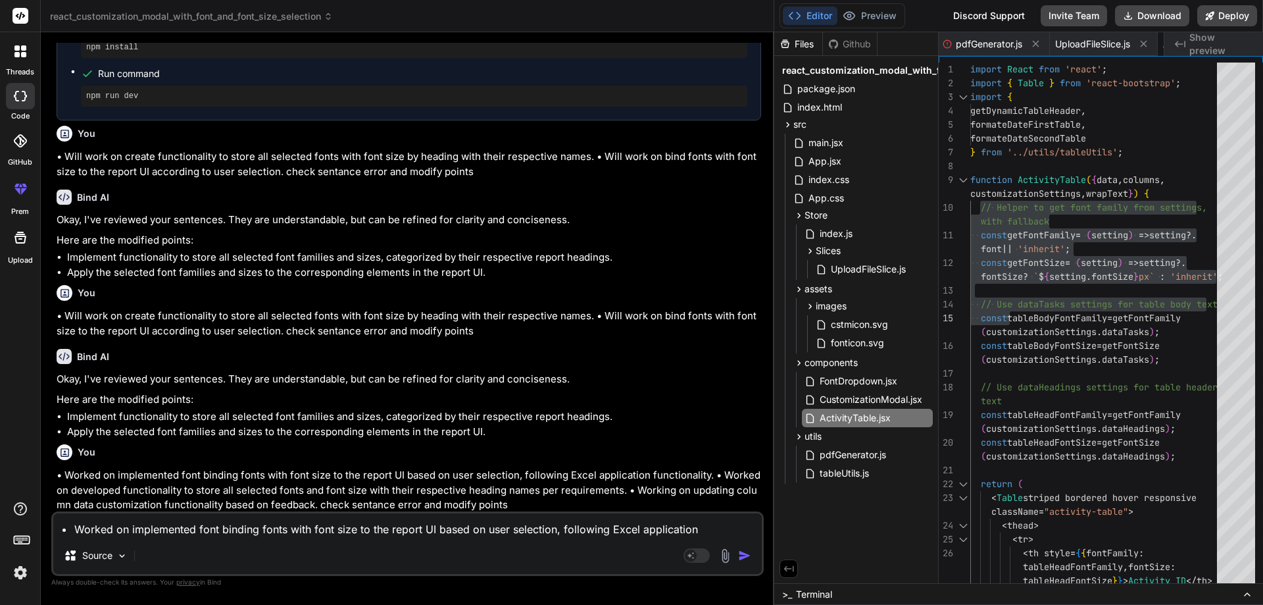
scroll to position [4893, 0]
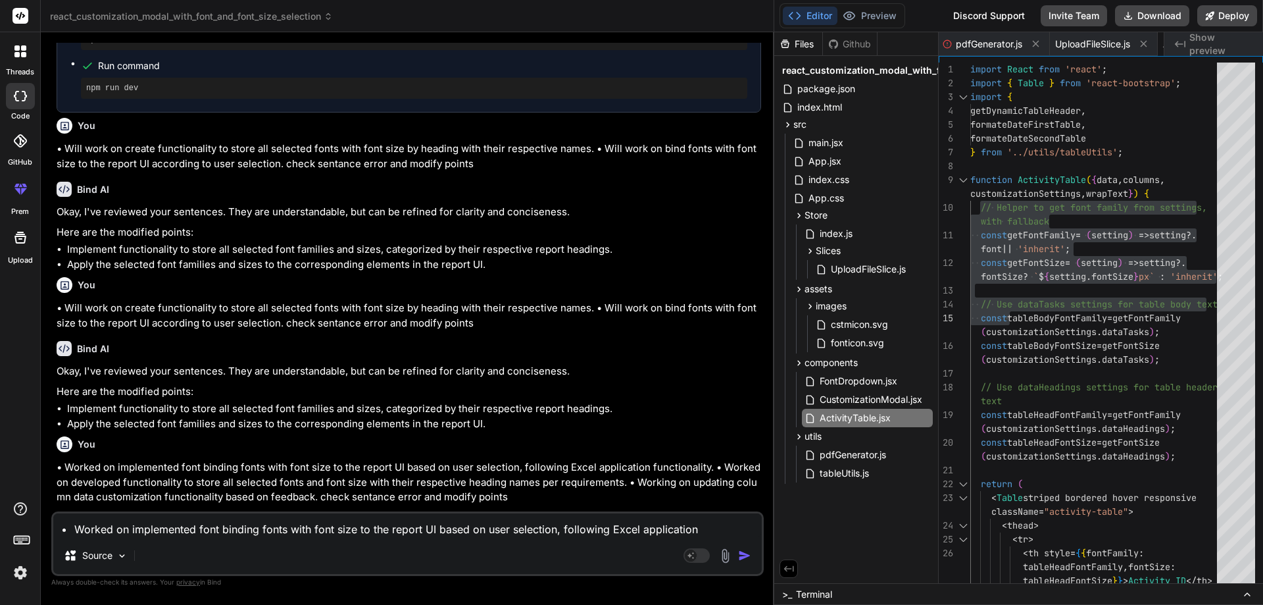
click at [286, 531] on textarea "• Worked on implemented font binding fonts with font size to the report UI base…" at bounding box center [407, 525] width 709 height 24
paste textarea "• Worked on implemented font binding fonts with font size to the report UI base…"
type textarea "• Worked on implemented font binding fonts with font size to the report UI base…"
type textarea "x"
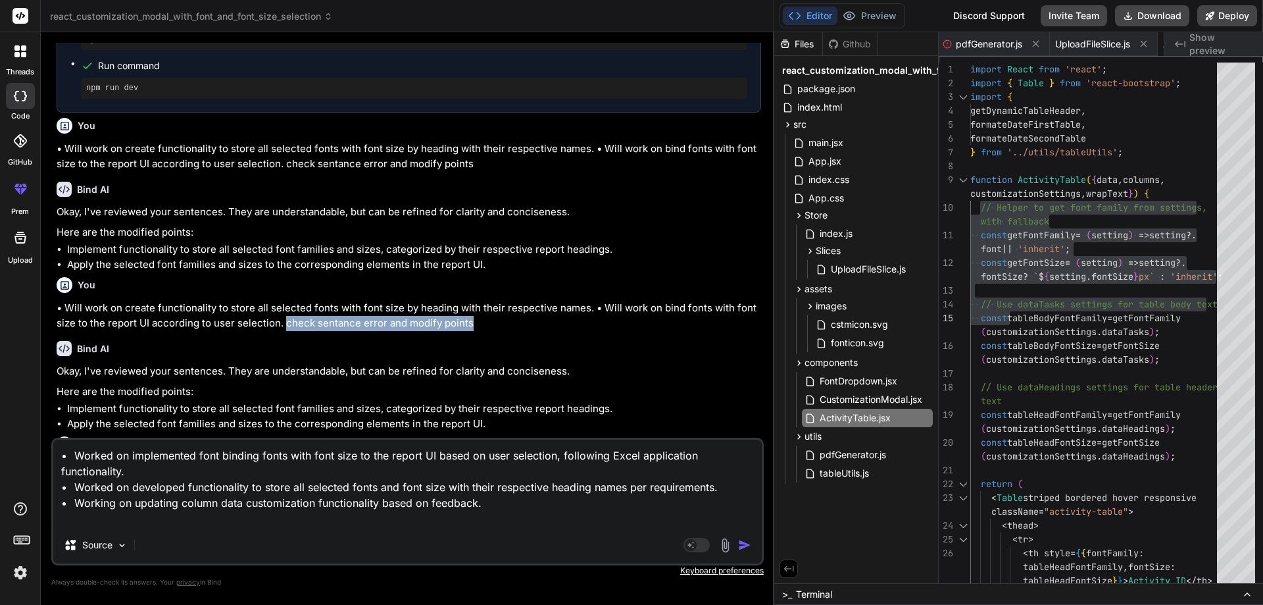
drag, startPoint x: 472, startPoint y: 210, endPoint x: 278, endPoint y: 219, distance: 193.7
click at [278, 301] on p "• Will work on create functionality to store all selected fonts with font size …" at bounding box center [409, 316] width 705 height 30
copy p "check sentance error and modify points"
click at [144, 521] on textarea "• Worked on implemented font binding fonts with font size to the report UI base…" at bounding box center [407, 483] width 709 height 87
paste textarea "check sentance error and modify points"
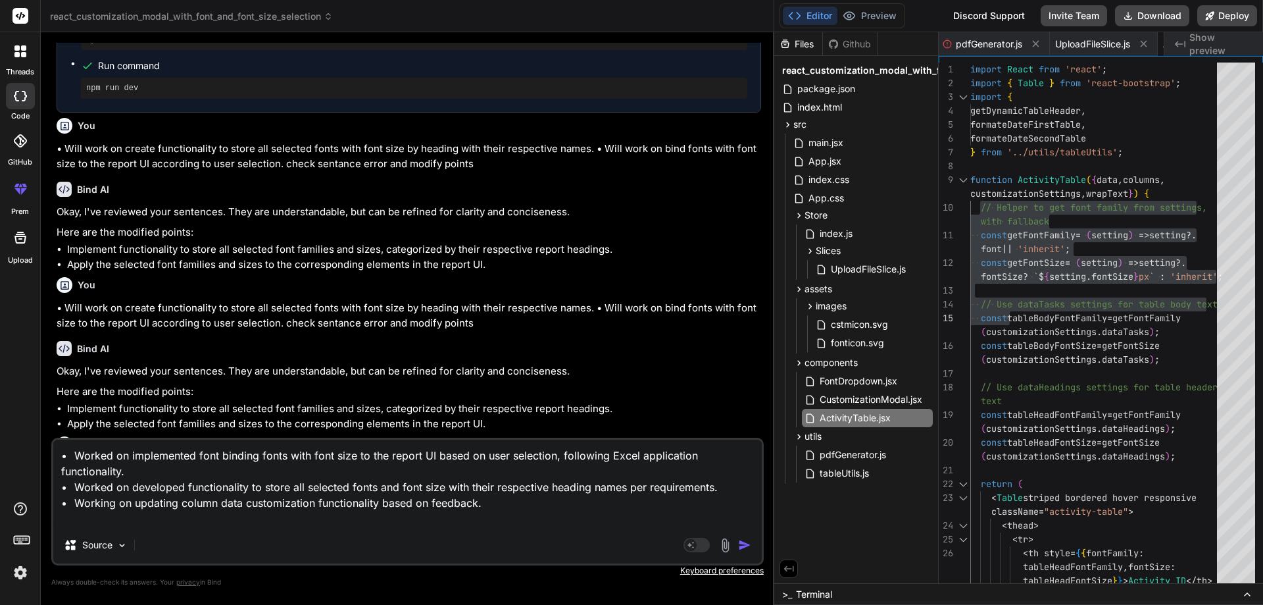
type textarea "• Worked on implemented font binding fonts with font size to the report UI base…"
type textarea "x"
type textarea "• Worked on implemented font binding fonts with font size to the report UI base…"
click at [741, 536] on div "• Worked on implemented font binding fonts with font size to the report UI base…" at bounding box center [407, 502] width 713 height 128
click at [742, 545] on img "button" at bounding box center [744, 544] width 13 height 13
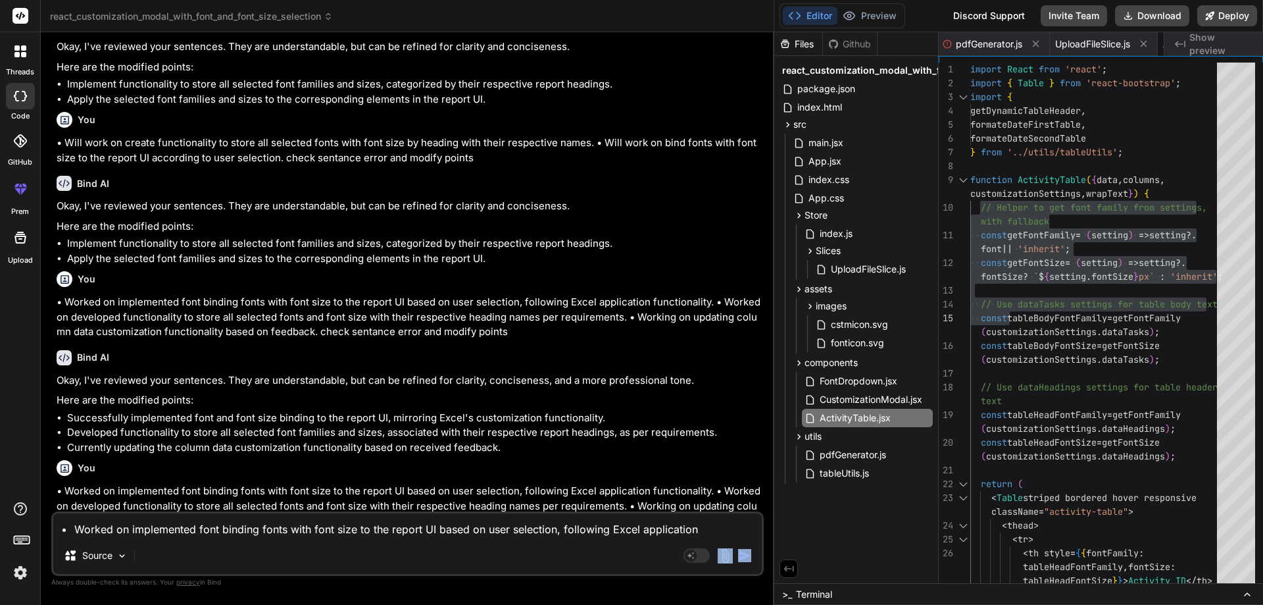
scroll to position [5059, 0]
type textarea "x"
